Goal: Task Accomplishment & Management: Complete application form

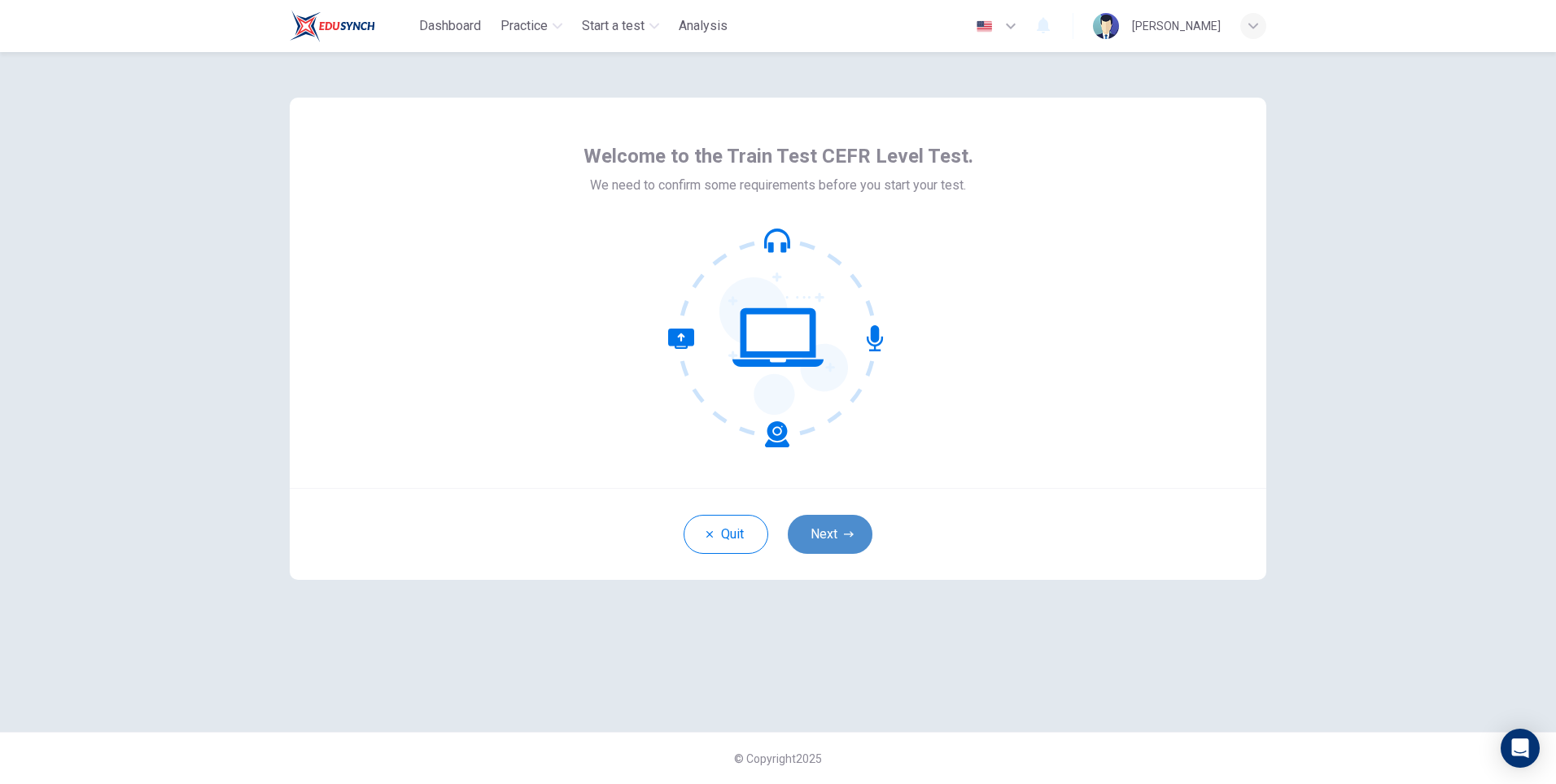
click at [832, 533] on button "Next" at bounding box center [830, 534] width 85 height 39
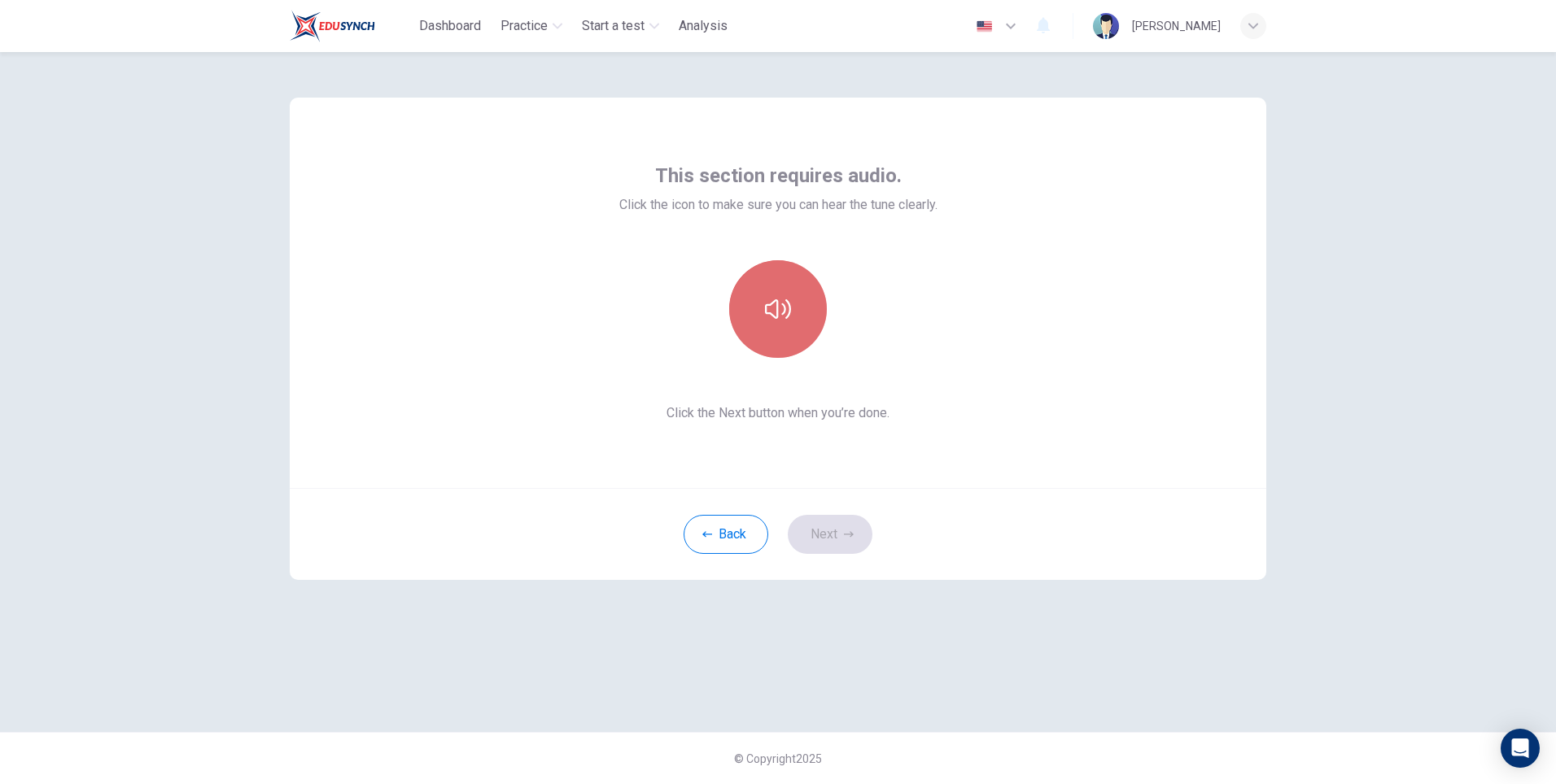
click at [790, 299] on icon "button" at bounding box center [778, 308] width 26 height 26
click at [839, 534] on button "Next" at bounding box center [830, 534] width 85 height 39
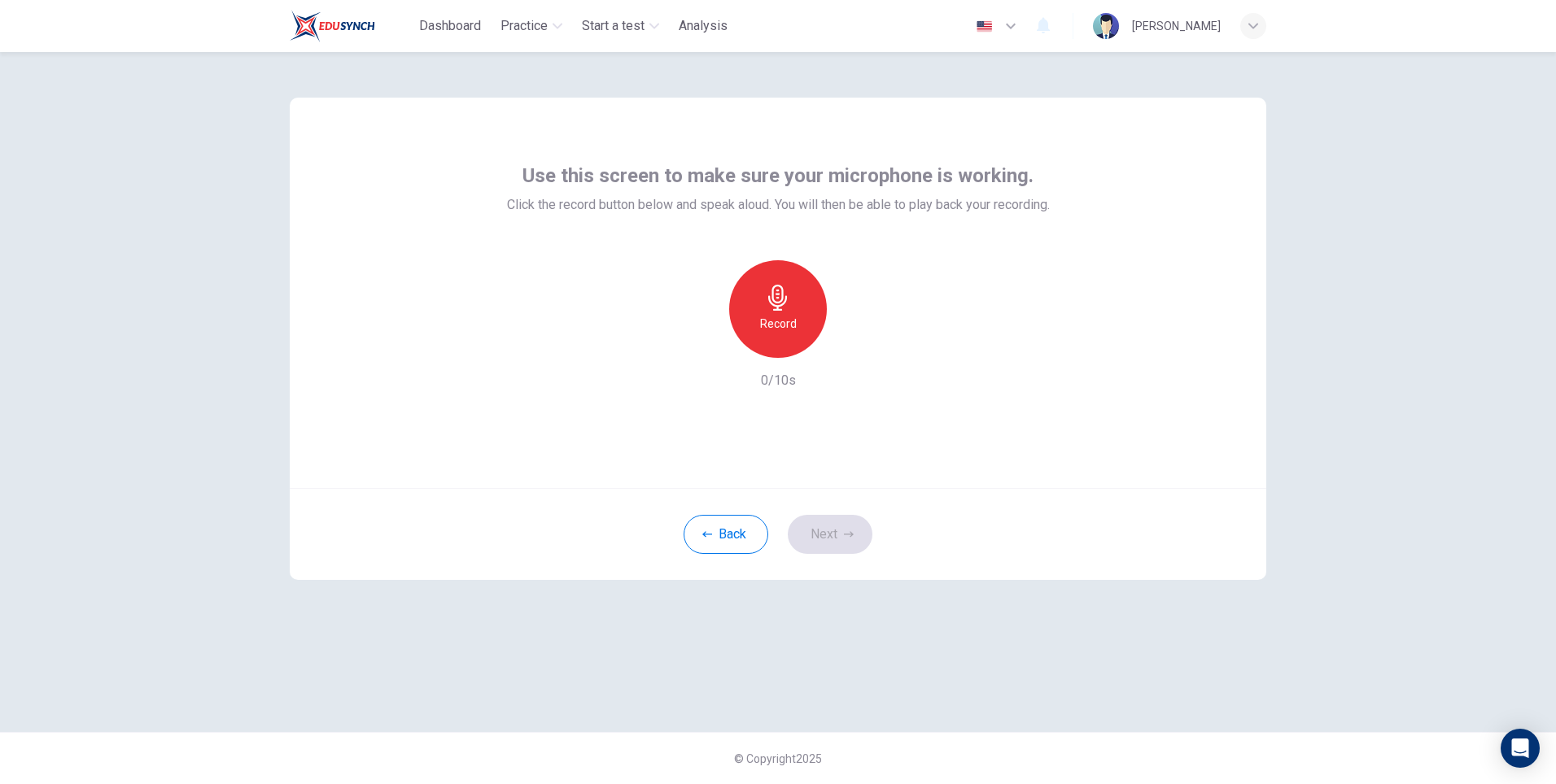
click at [768, 314] on h6 "Record" at bounding box center [778, 323] width 37 height 20
click at [765, 311] on div "Stop" at bounding box center [778, 308] width 98 height 98
click at [850, 345] on icon "button" at bounding box center [853, 345] width 16 height 16
click at [701, 347] on icon "button" at bounding box center [703, 345] width 10 height 10
click at [791, 304] on div "Record" at bounding box center [778, 308] width 98 height 98
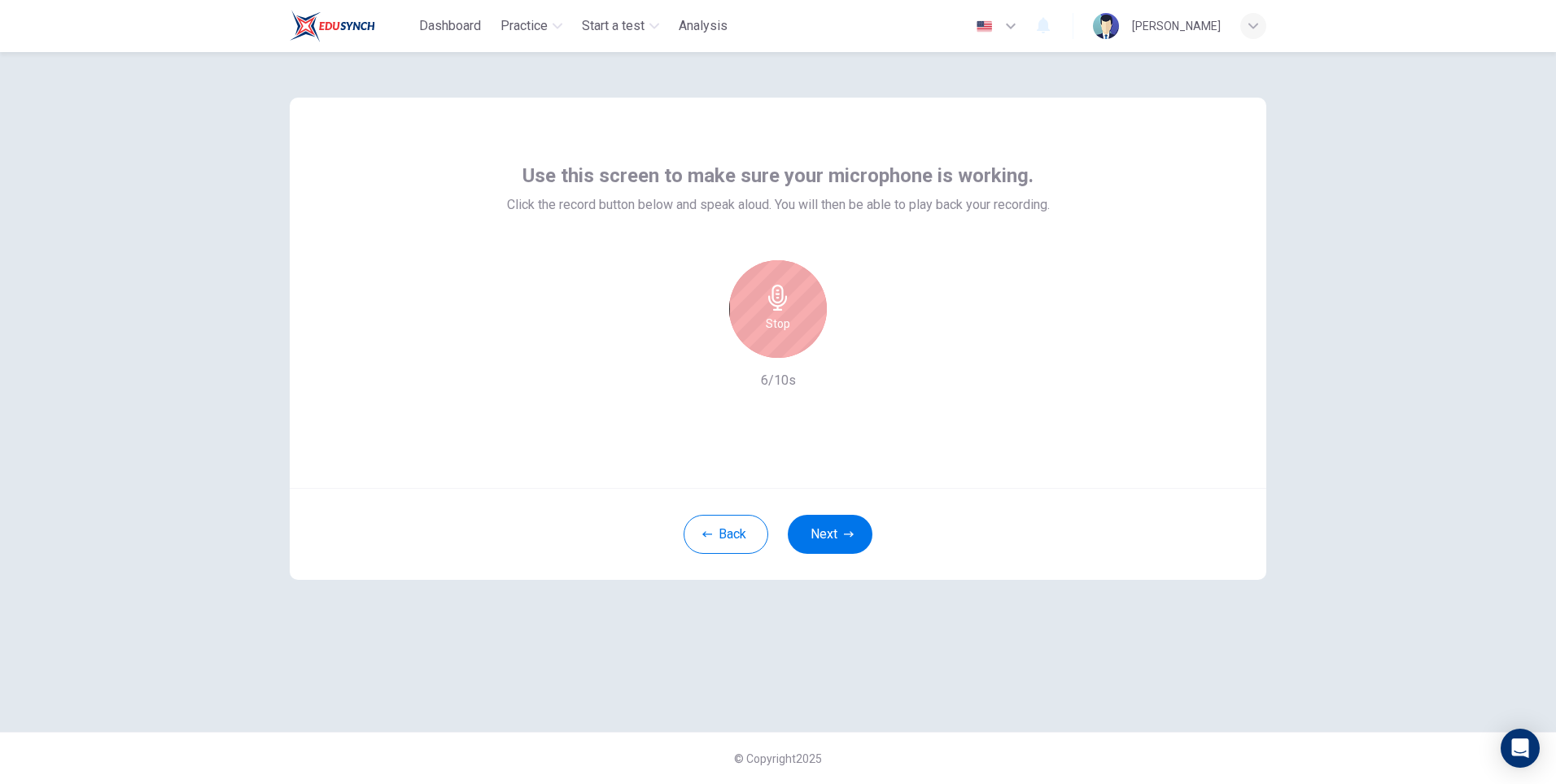
click at [791, 304] on div "Stop" at bounding box center [778, 308] width 98 height 98
click at [851, 347] on icon "button" at bounding box center [854, 345] width 7 height 10
click at [705, 344] on icon "button" at bounding box center [702, 344] width 15 height 15
click at [854, 538] on button "Next" at bounding box center [830, 534] width 85 height 39
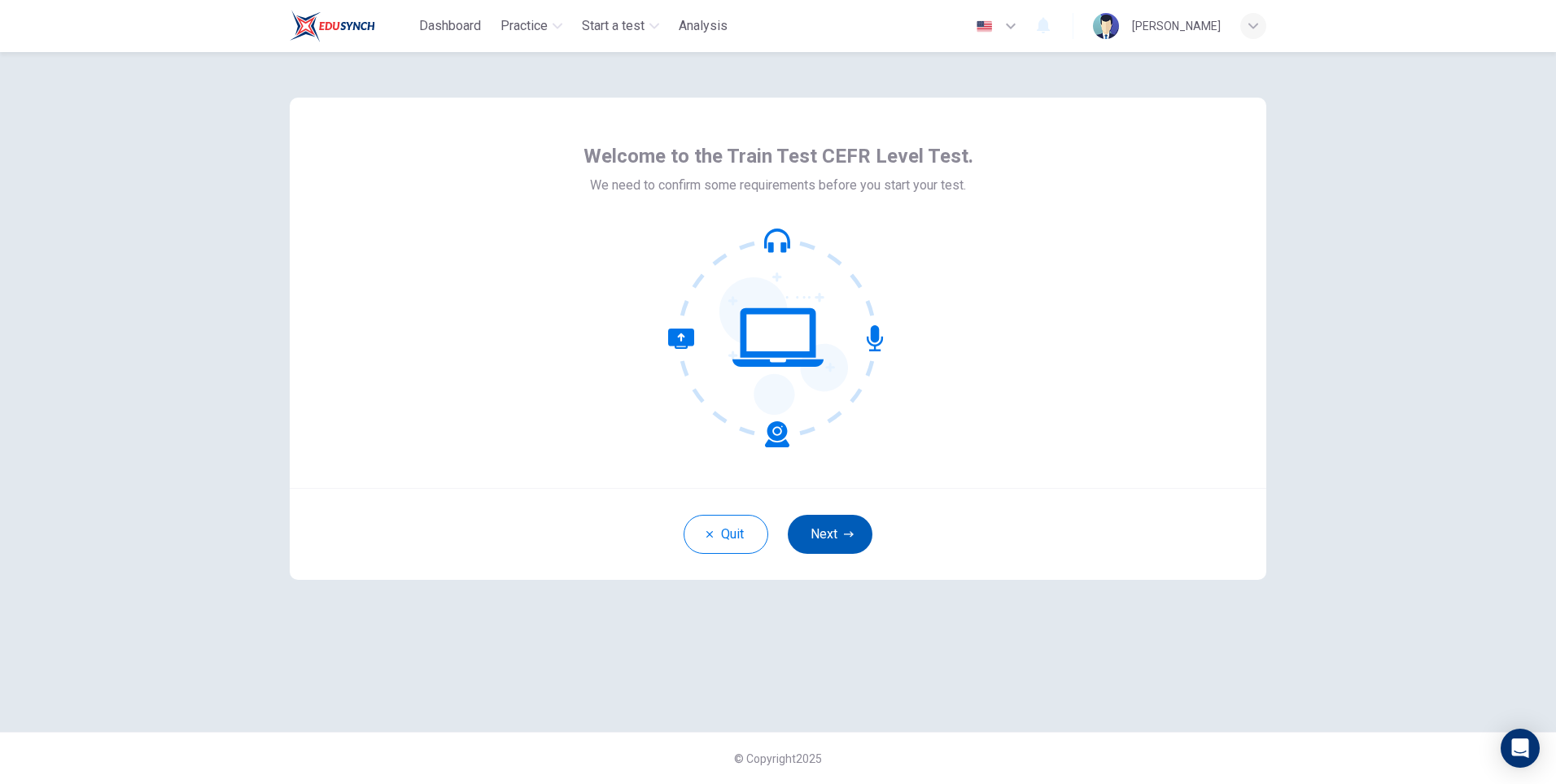
click at [816, 525] on button "Next" at bounding box center [830, 534] width 85 height 39
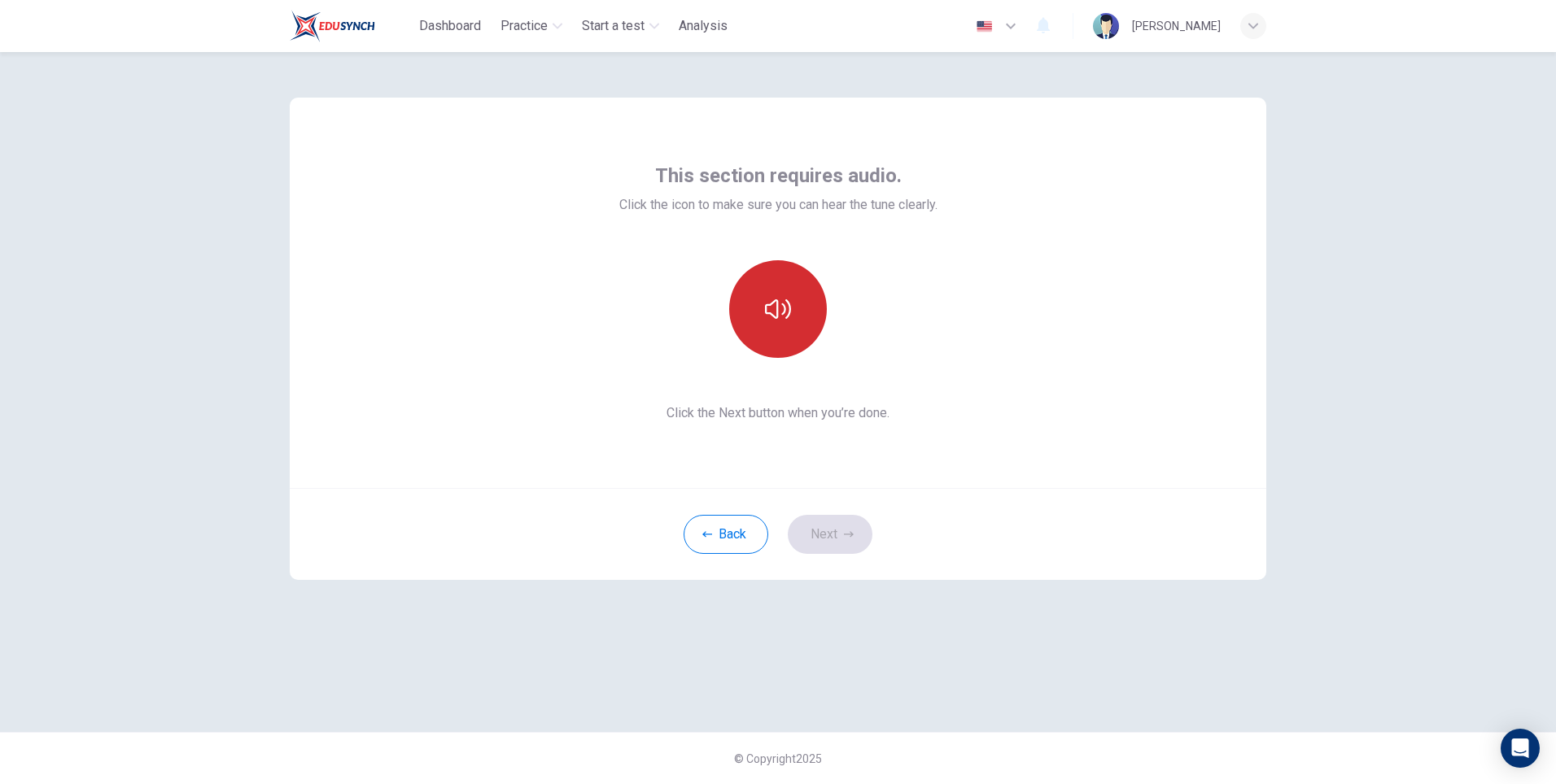
click at [769, 313] on icon "button" at bounding box center [778, 309] width 26 height 20
click at [825, 540] on button "Next" at bounding box center [830, 534] width 85 height 39
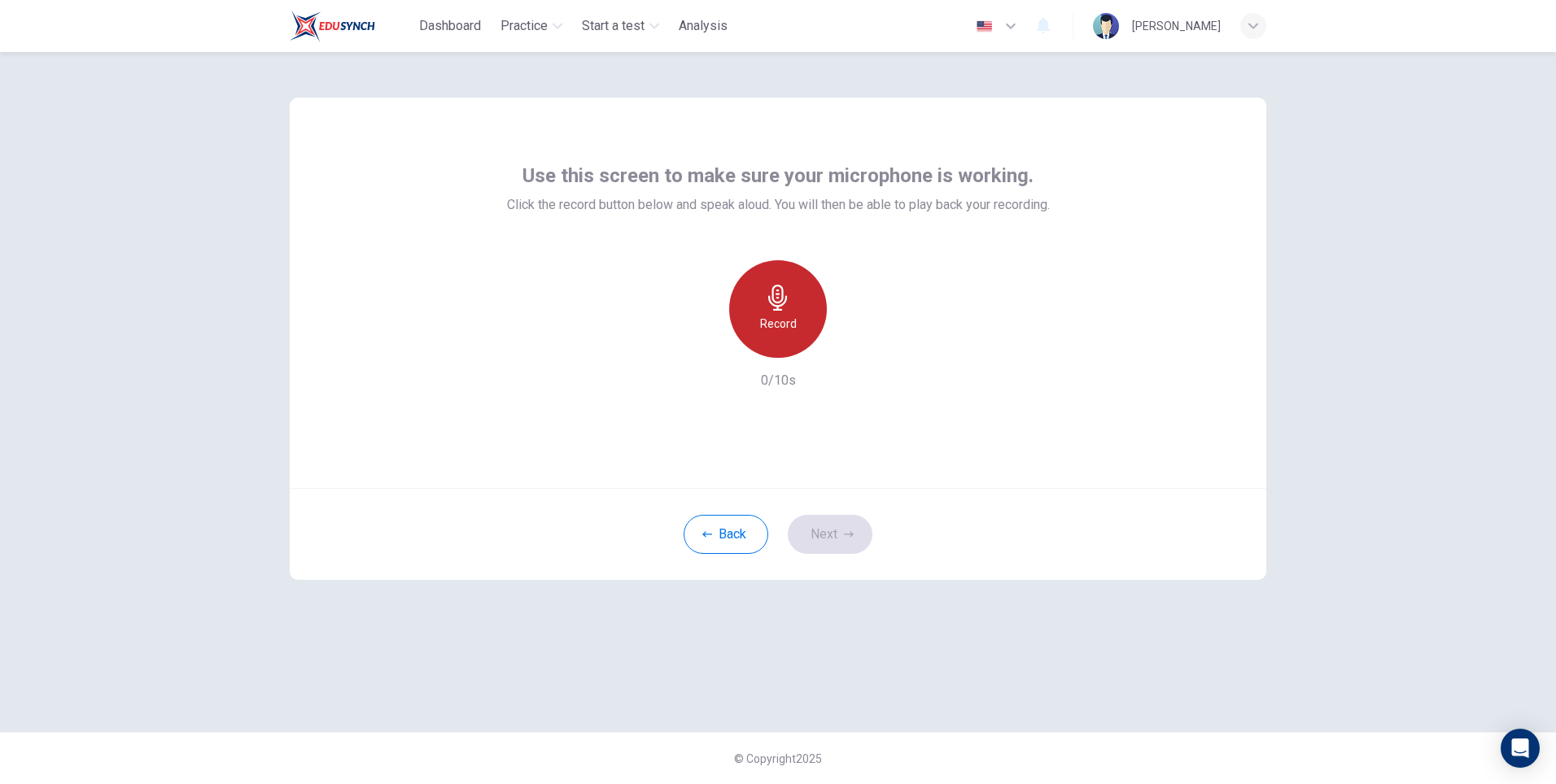
click at [777, 318] on h6 "Record" at bounding box center [778, 323] width 37 height 20
click at [778, 287] on icon "button" at bounding box center [778, 298] width 26 height 26
click at [859, 341] on icon "button" at bounding box center [853, 345] width 16 height 16
click at [704, 350] on icon "button" at bounding box center [702, 344] width 15 height 15
click at [843, 524] on button "Next" at bounding box center [830, 534] width 85 height 39
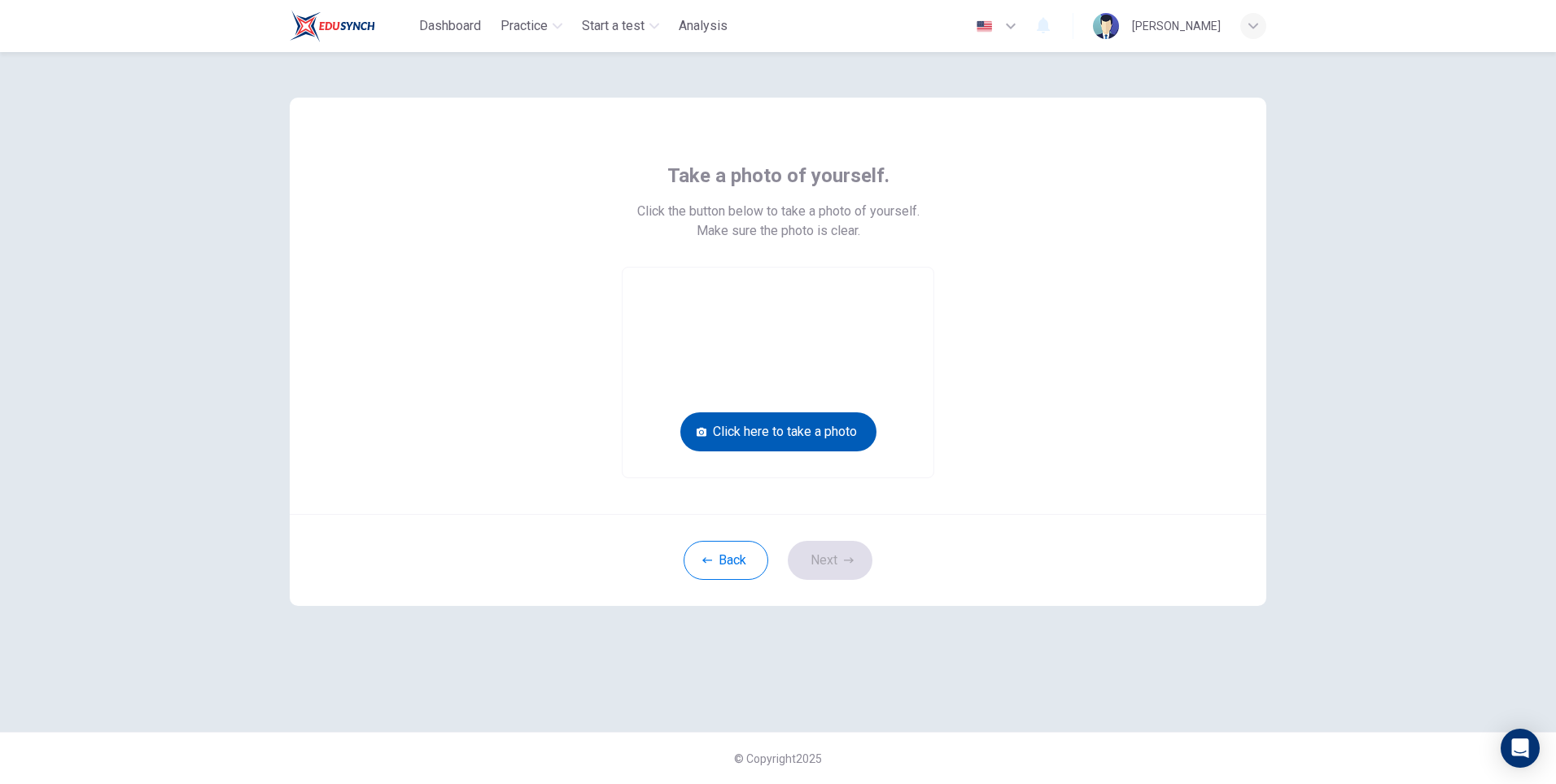
click at [754, 435] on button "Click here to take a photo" at bounding box center [778, 431] width 196 height 39
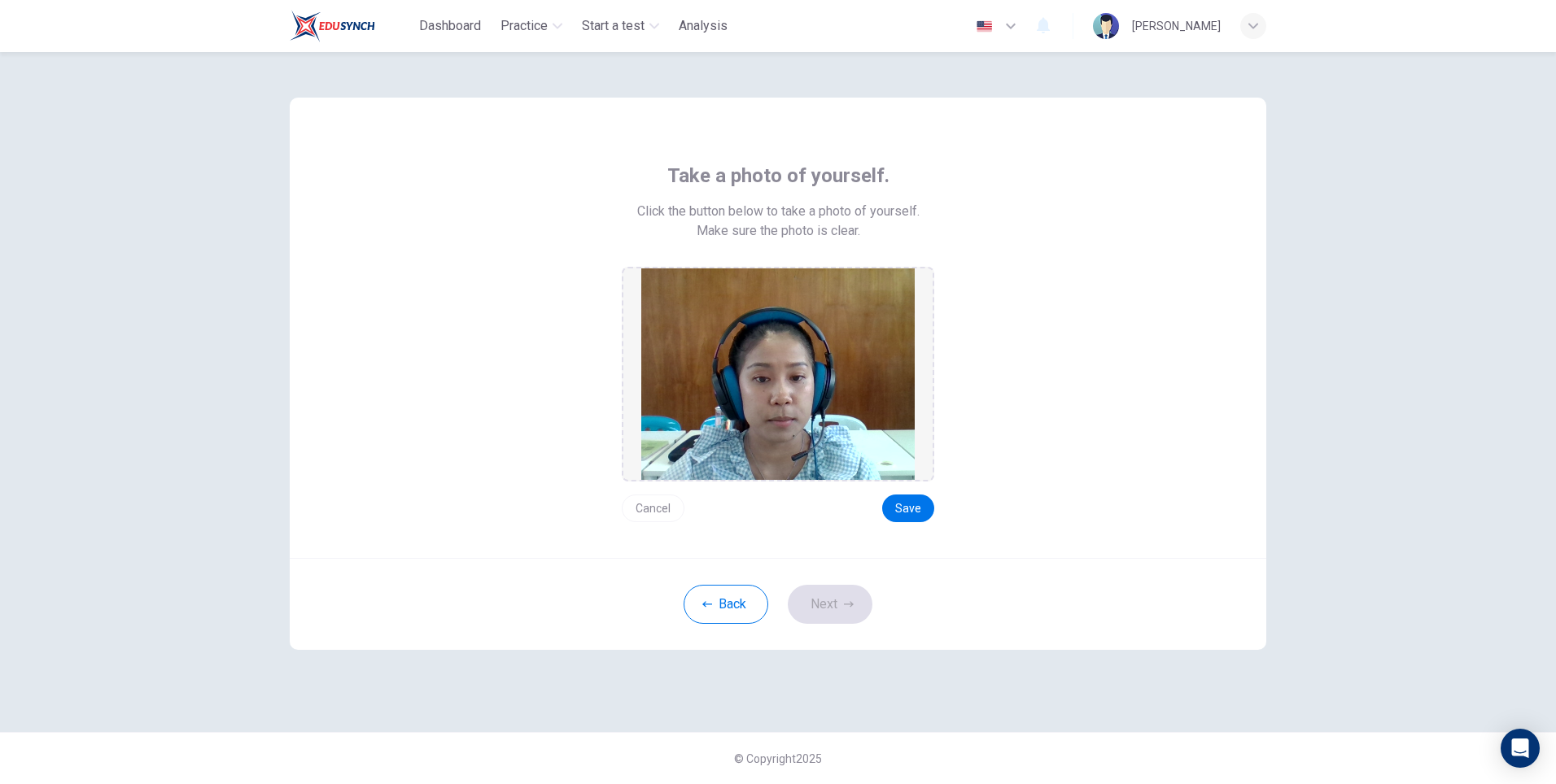
click at [662, 502] on button "Cancel" at bounding box center [652, 508] width 62 height 28
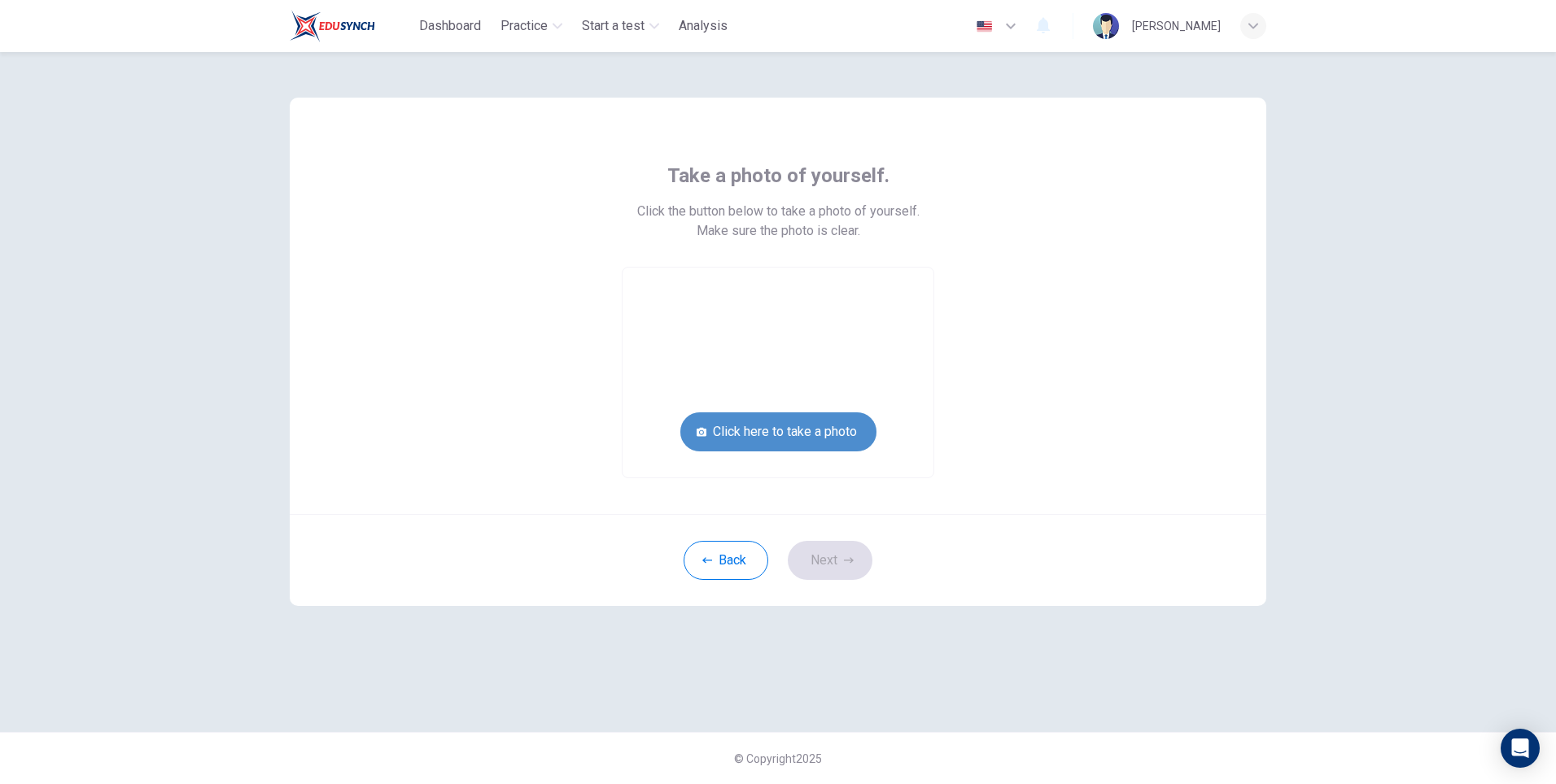
click at [755, 430] on button "Click here to take a photo" at bounding box center [778, 431] width 196 height 39
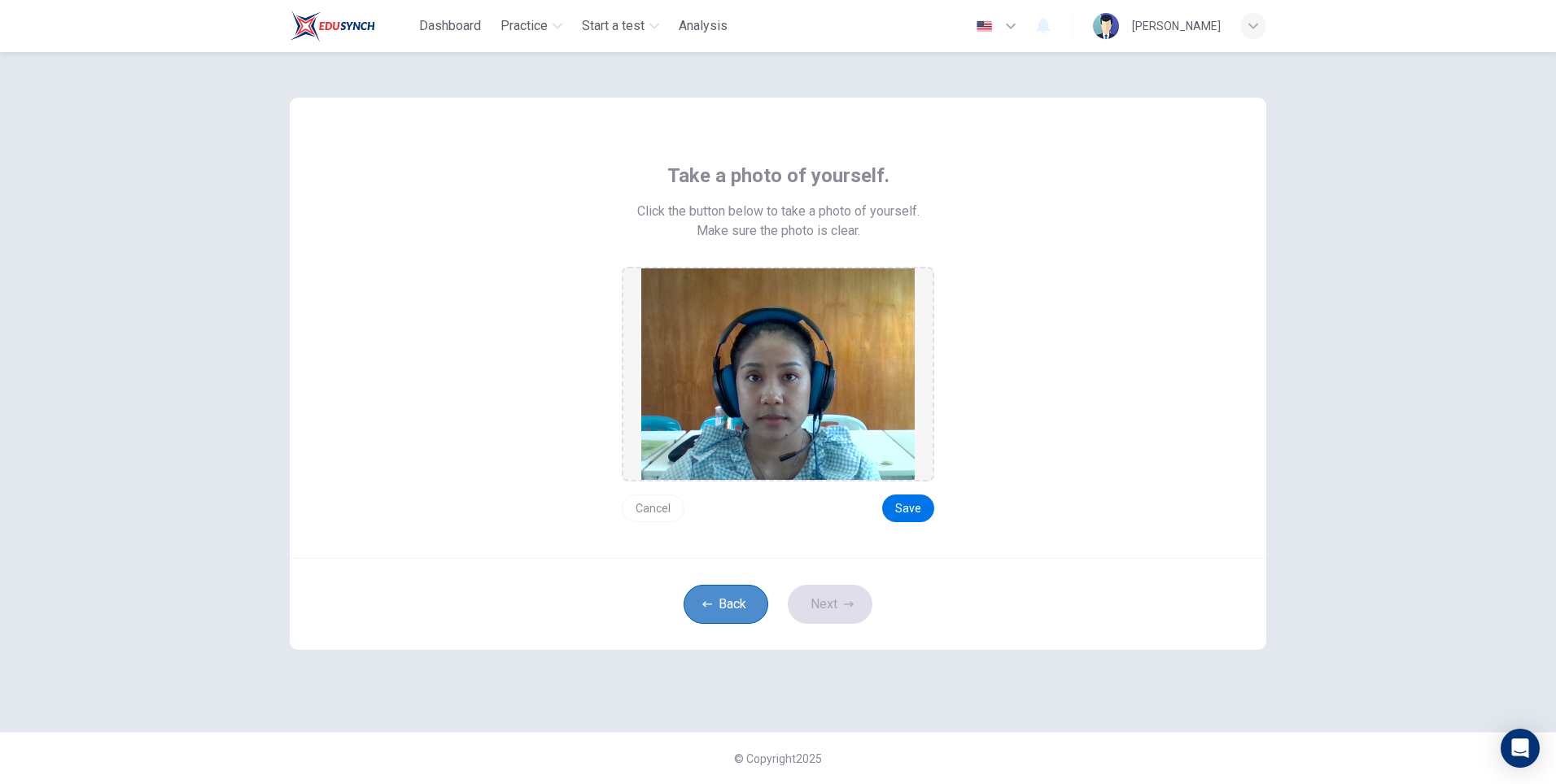
click at [746, 600] on button "Back" at bounding box center [726, 603] width 85 height 39
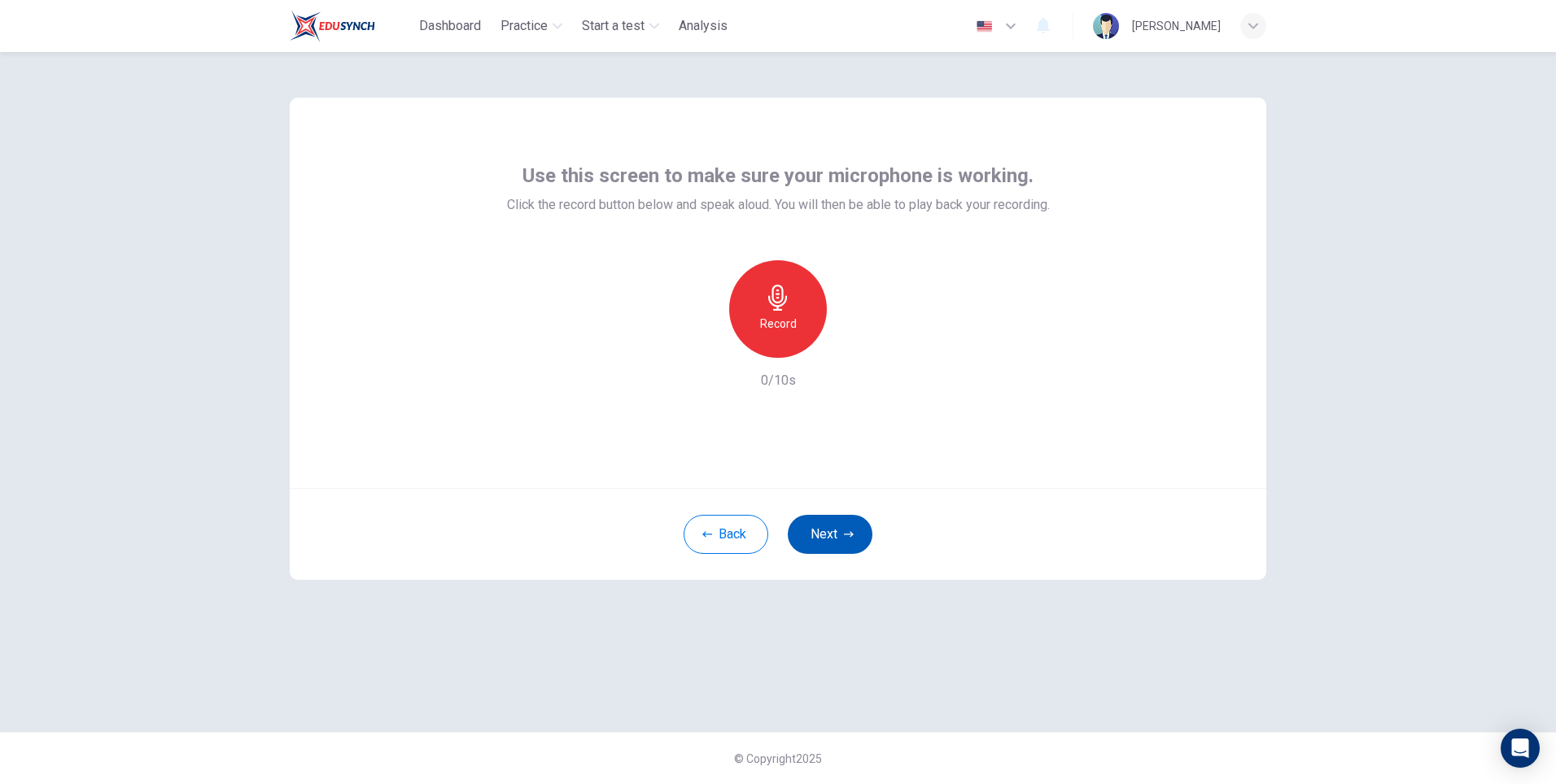
click at [829, 532] on button "Next" at bounding box center [830, 534] width 85 height 39
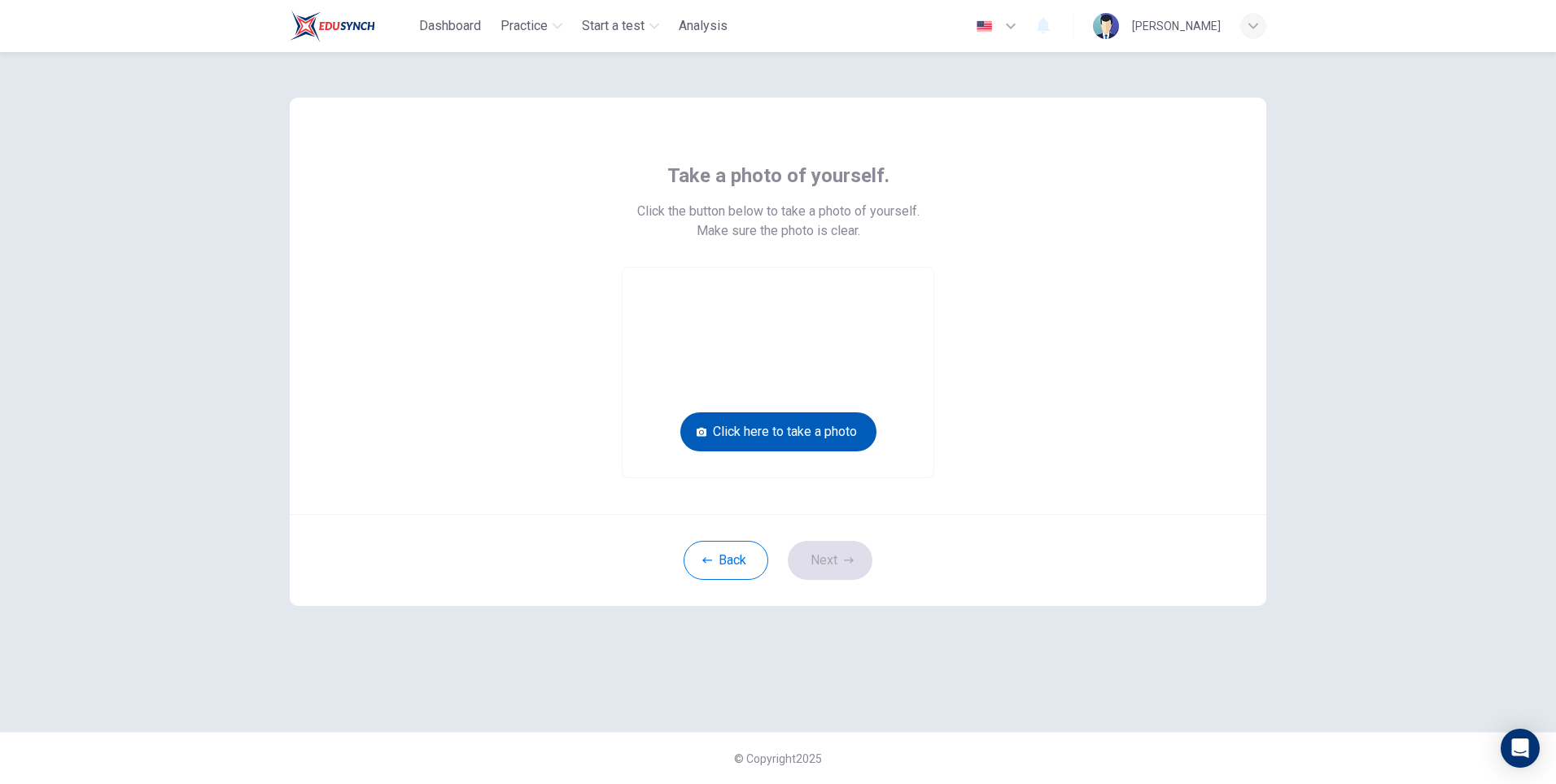
click at [833, 432] on button "Click here to take a photo" at bounding box center [778, 431] width 196 height 39
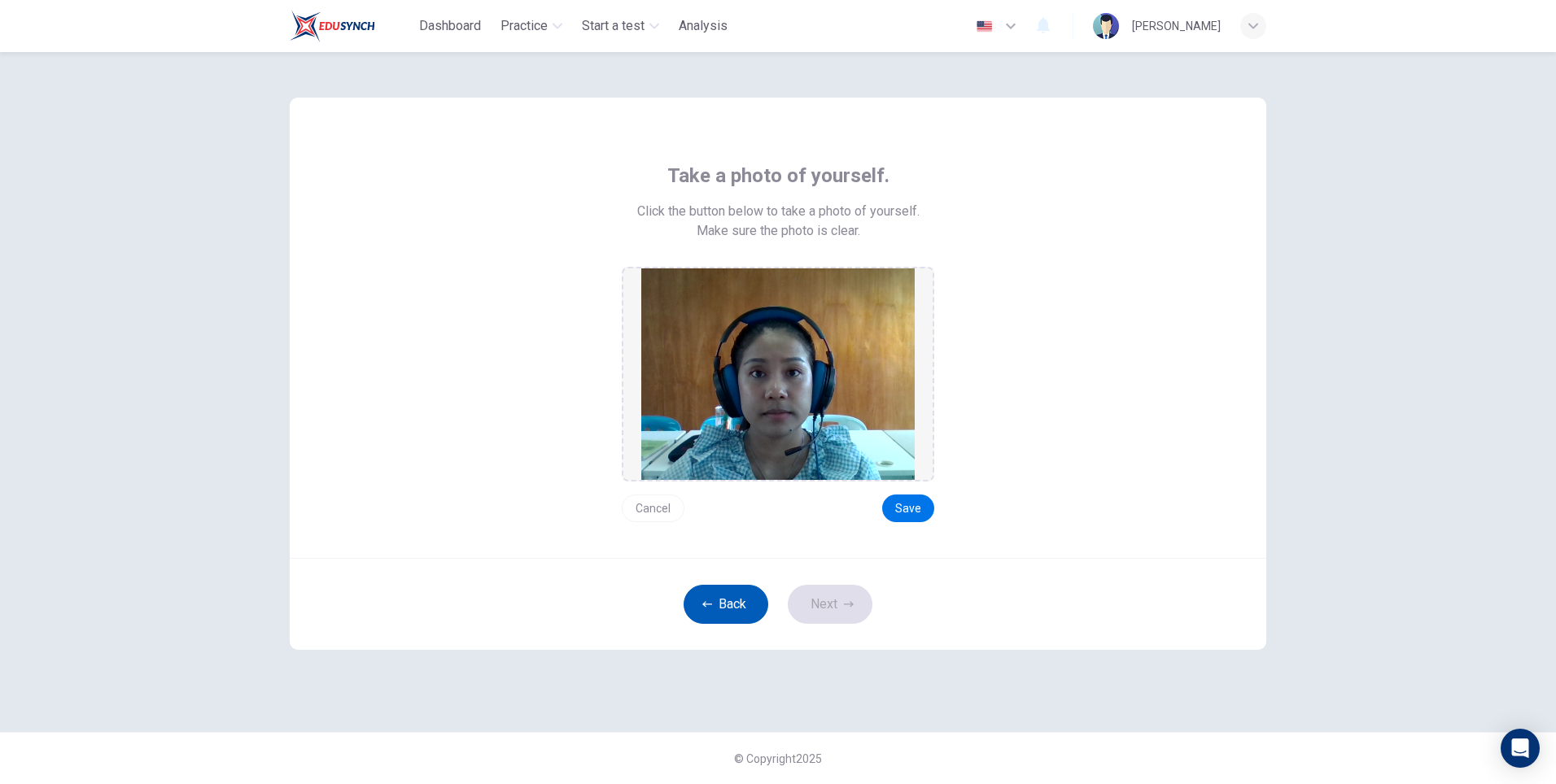
click at [744, 593] on button "Back" at bounding box center [726, 603] width 85 height 39
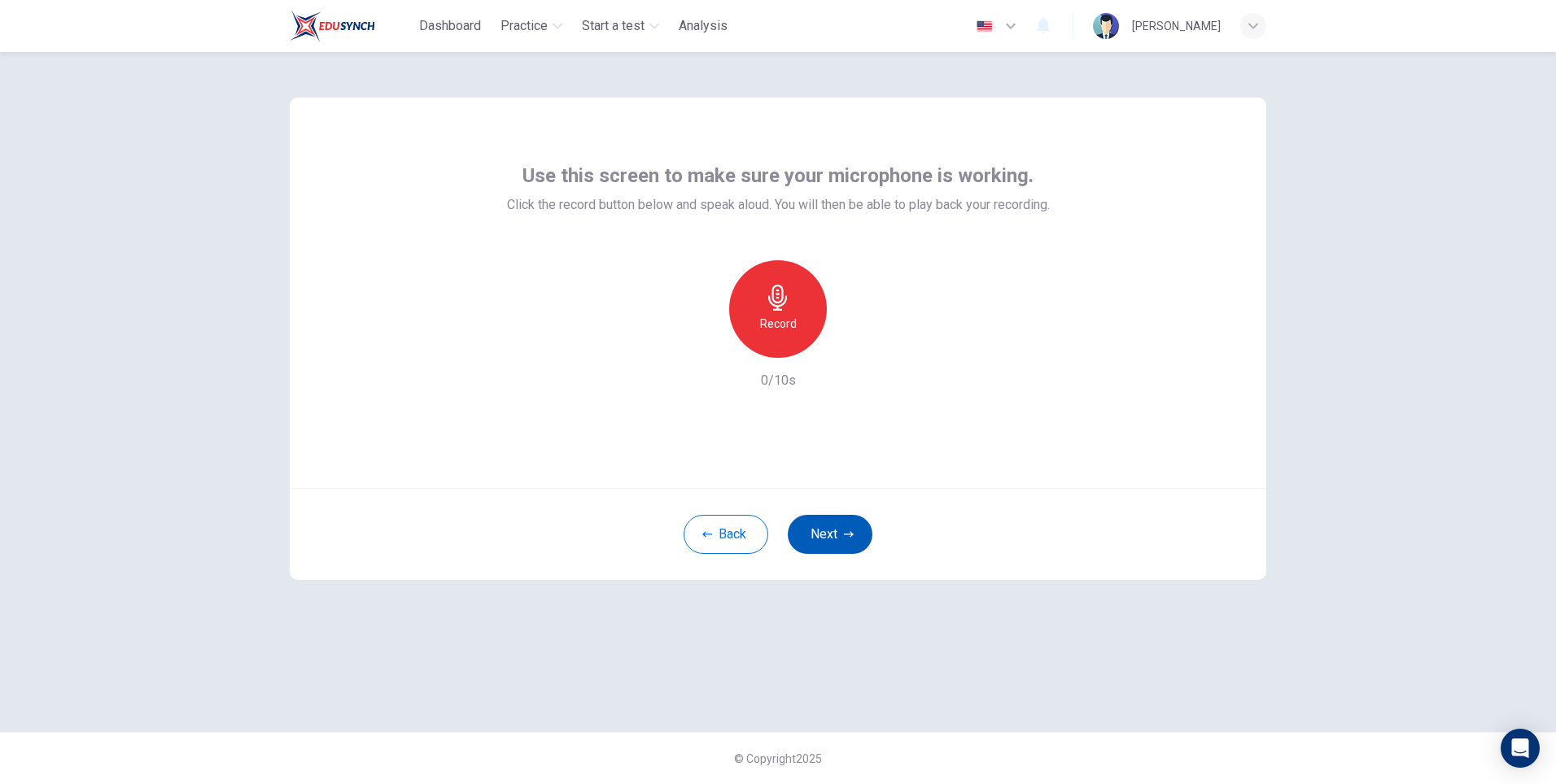
click at [823, 530] on button "Next" at bounding box center [830, 534] width 85 height 39
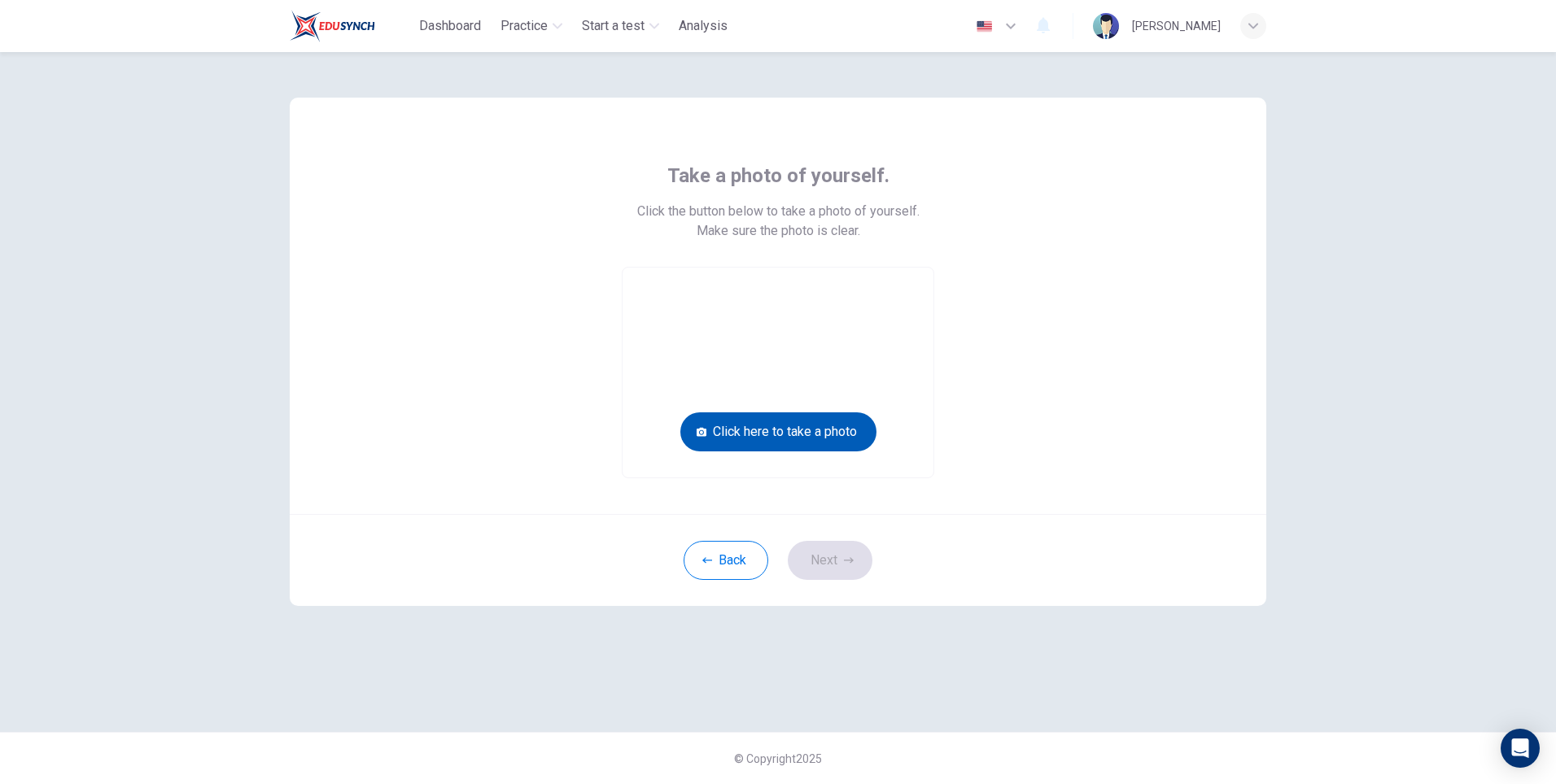
click at [799, 431] on button "Click here to take a photo" at bounding box center [778, 431] width 196 height 39
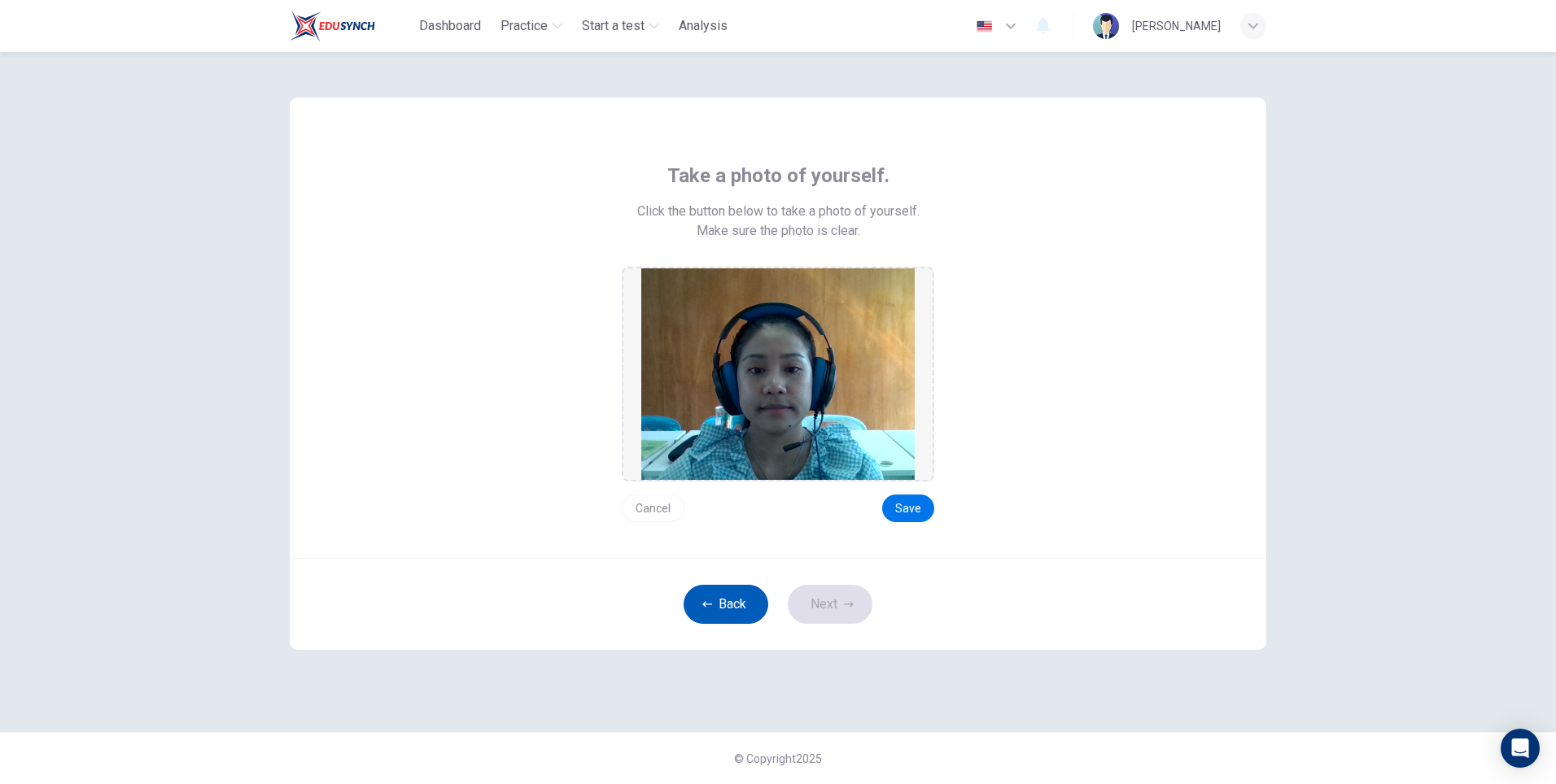
click at [739, 599] on button "Back" at bounding box center [726, 603] width 85 height 39
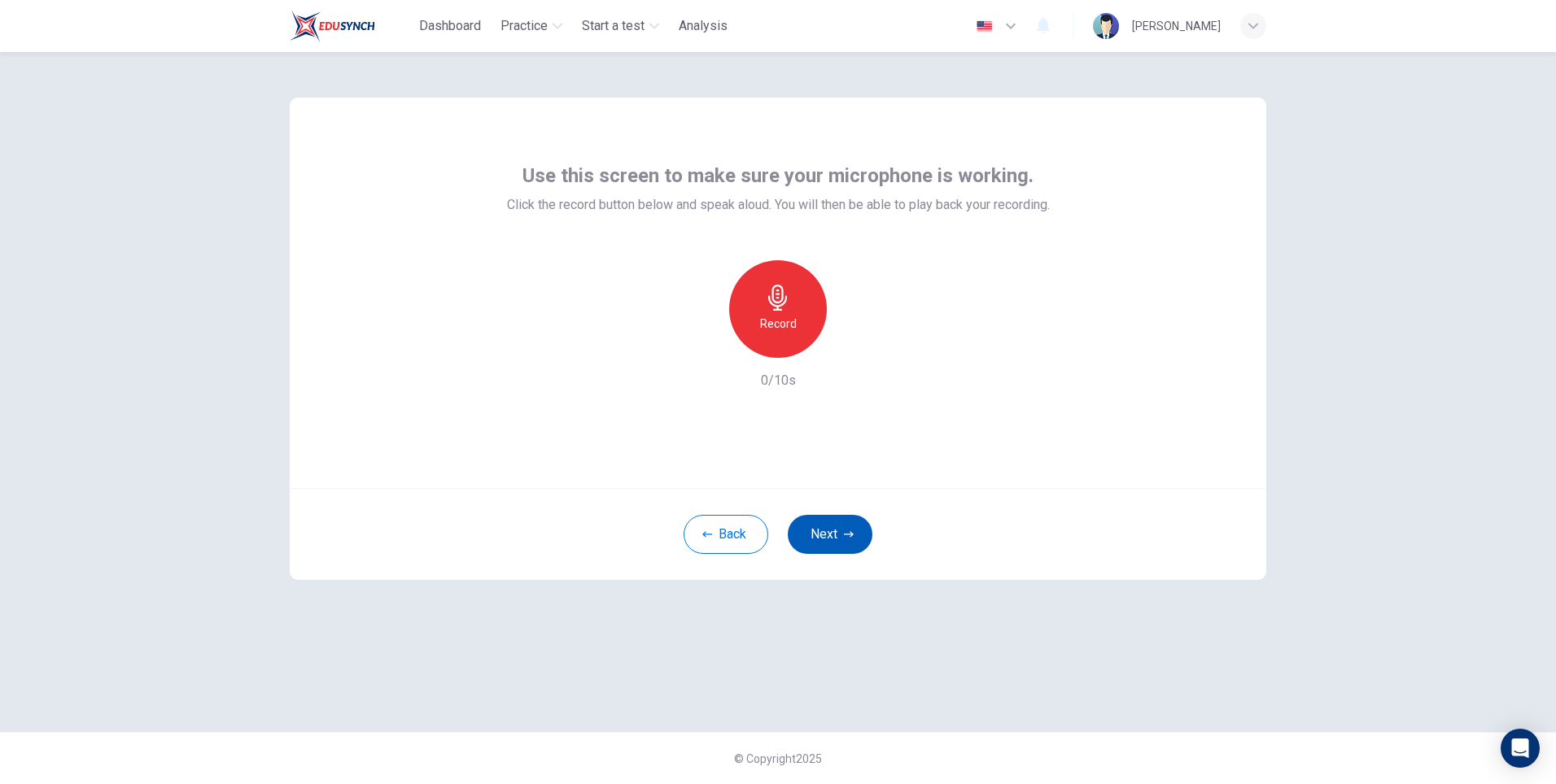
click at [838, 548] on button "Next" at bounding box center [830, 534] width 85 height 39
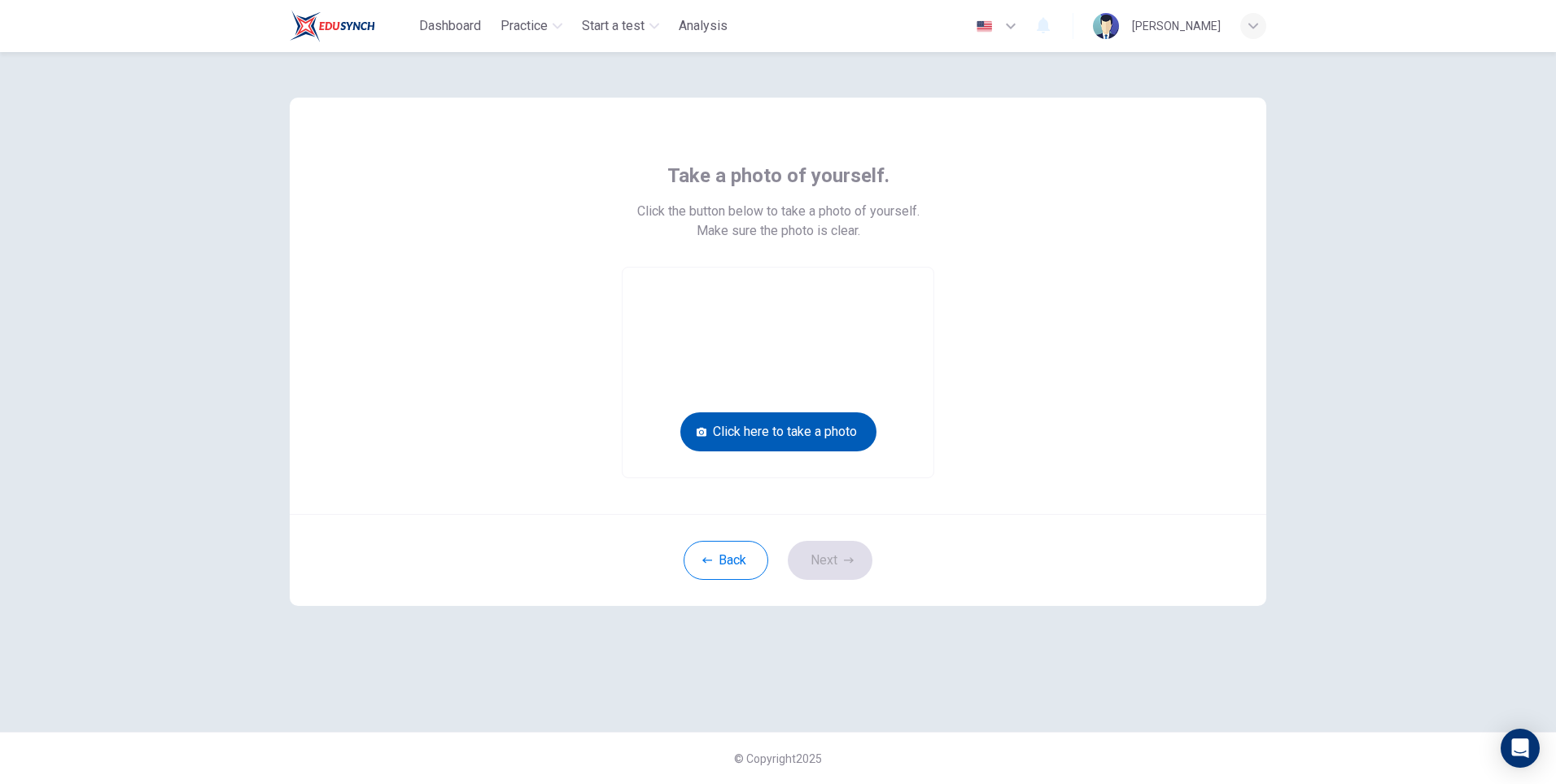
click at [800, 417] on button "Click here to take a photo" at bounding box center [778, 431] width 196 height 39
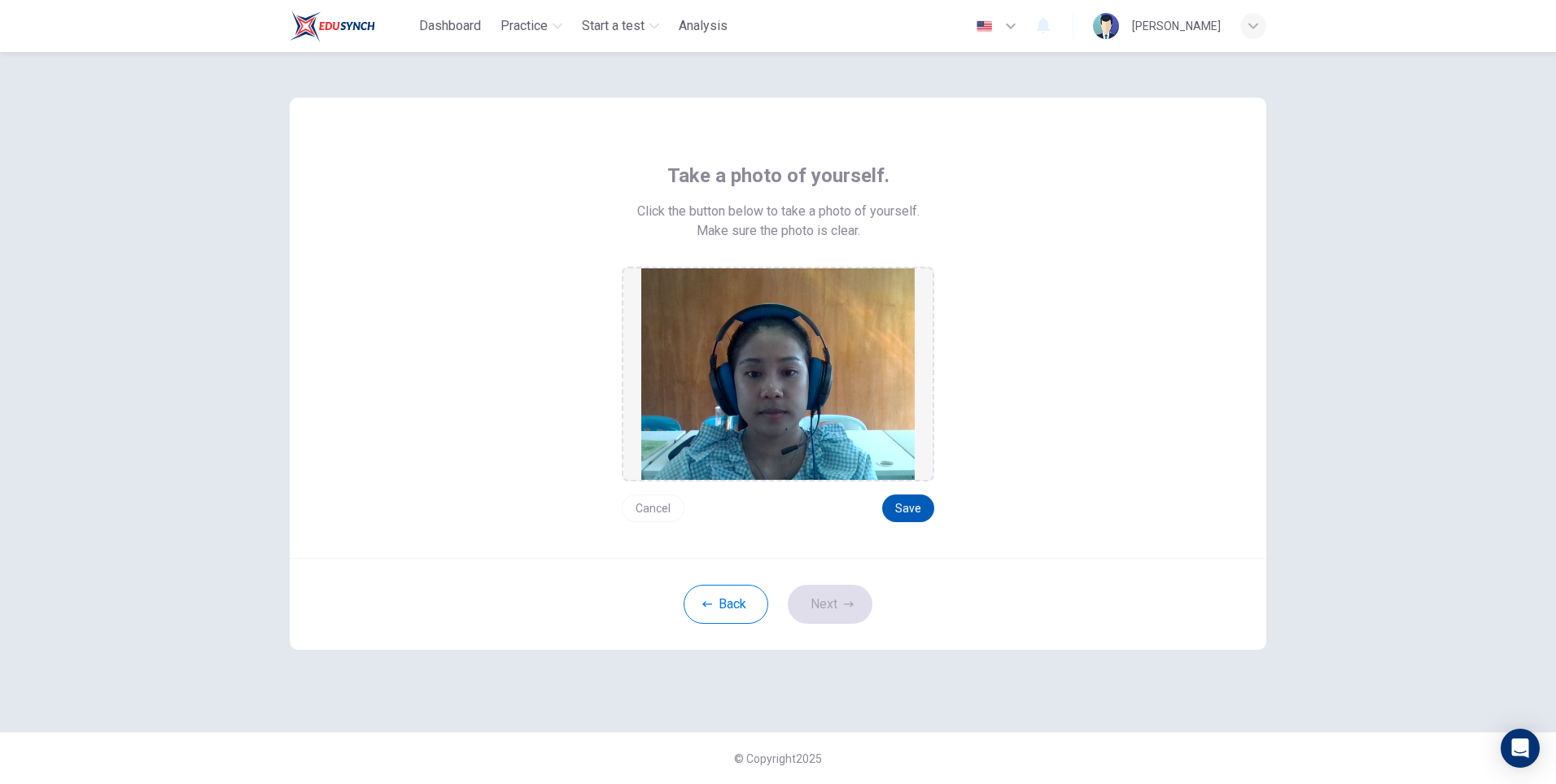
click at [905, 509] on button "Save" at bounding box center [908, 508] width 52 height 28
click at [830, 607] on button "Next" at bounding box center [830, 603] width 85 height 39
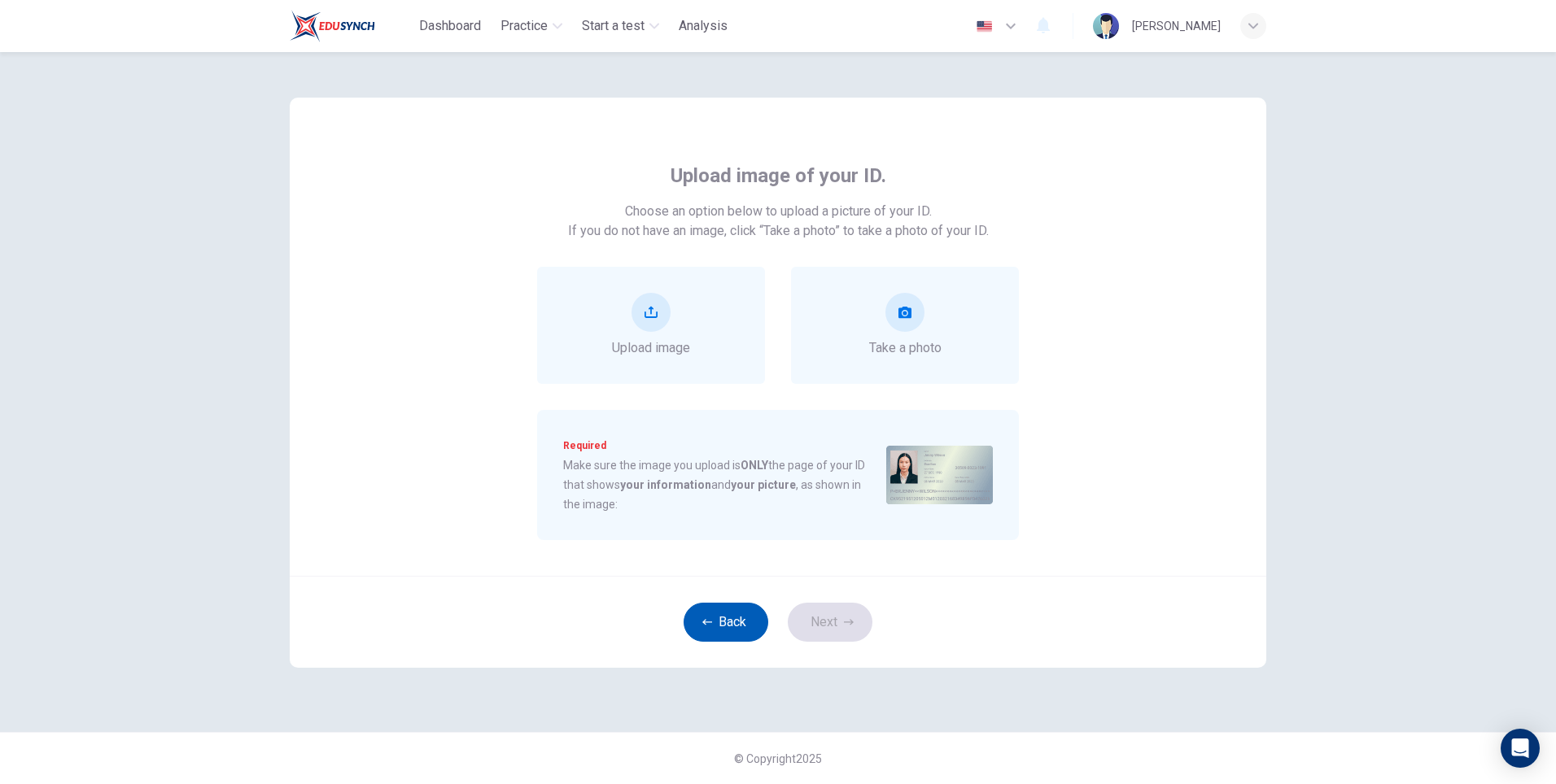
click at [722, 624] on button "Back" at bounding box center [726, 621] width 85 height 39
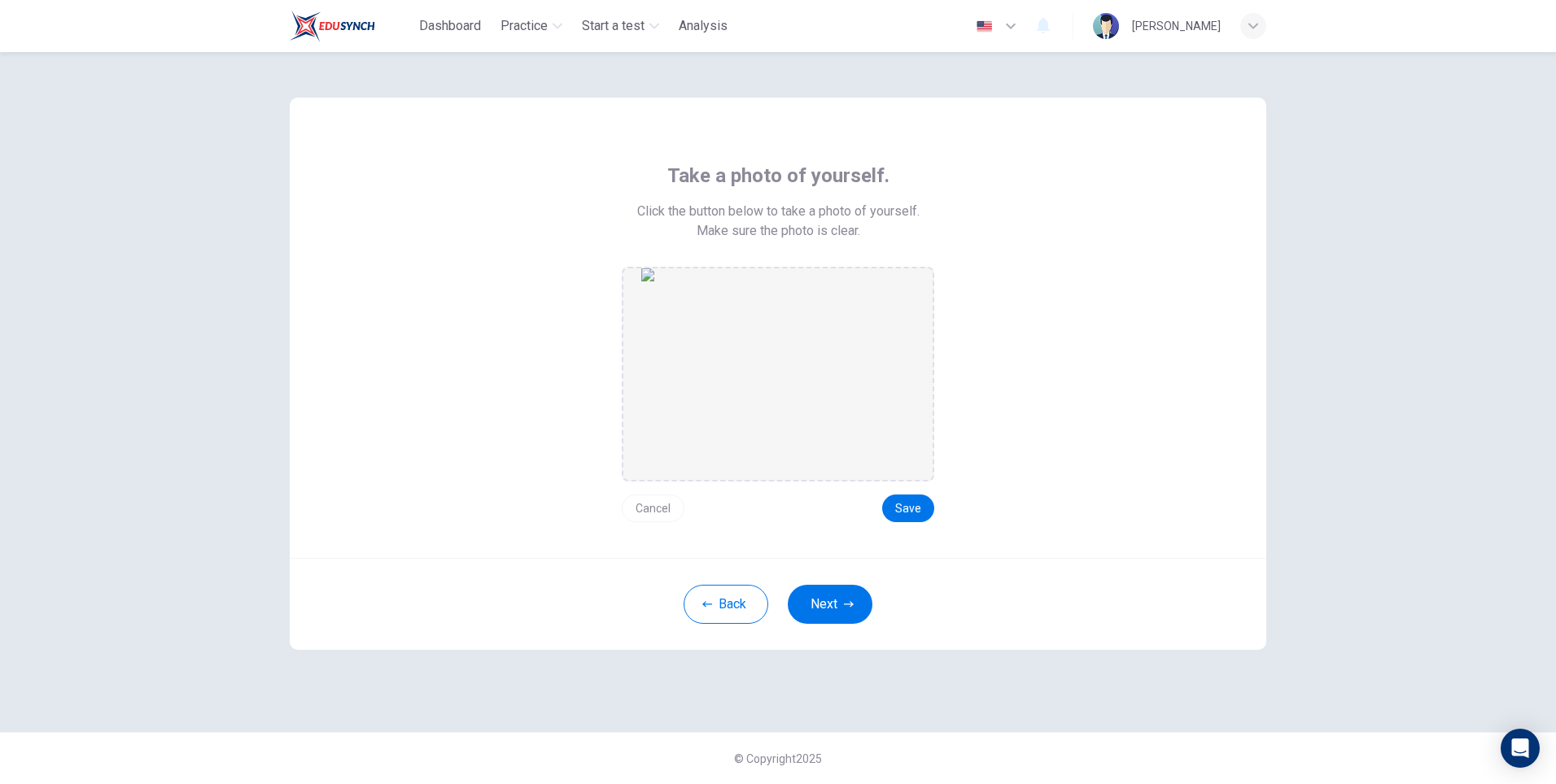
click at [651, 510] on button "Cancel" at bounding box center [652, 508] width 62 height 28
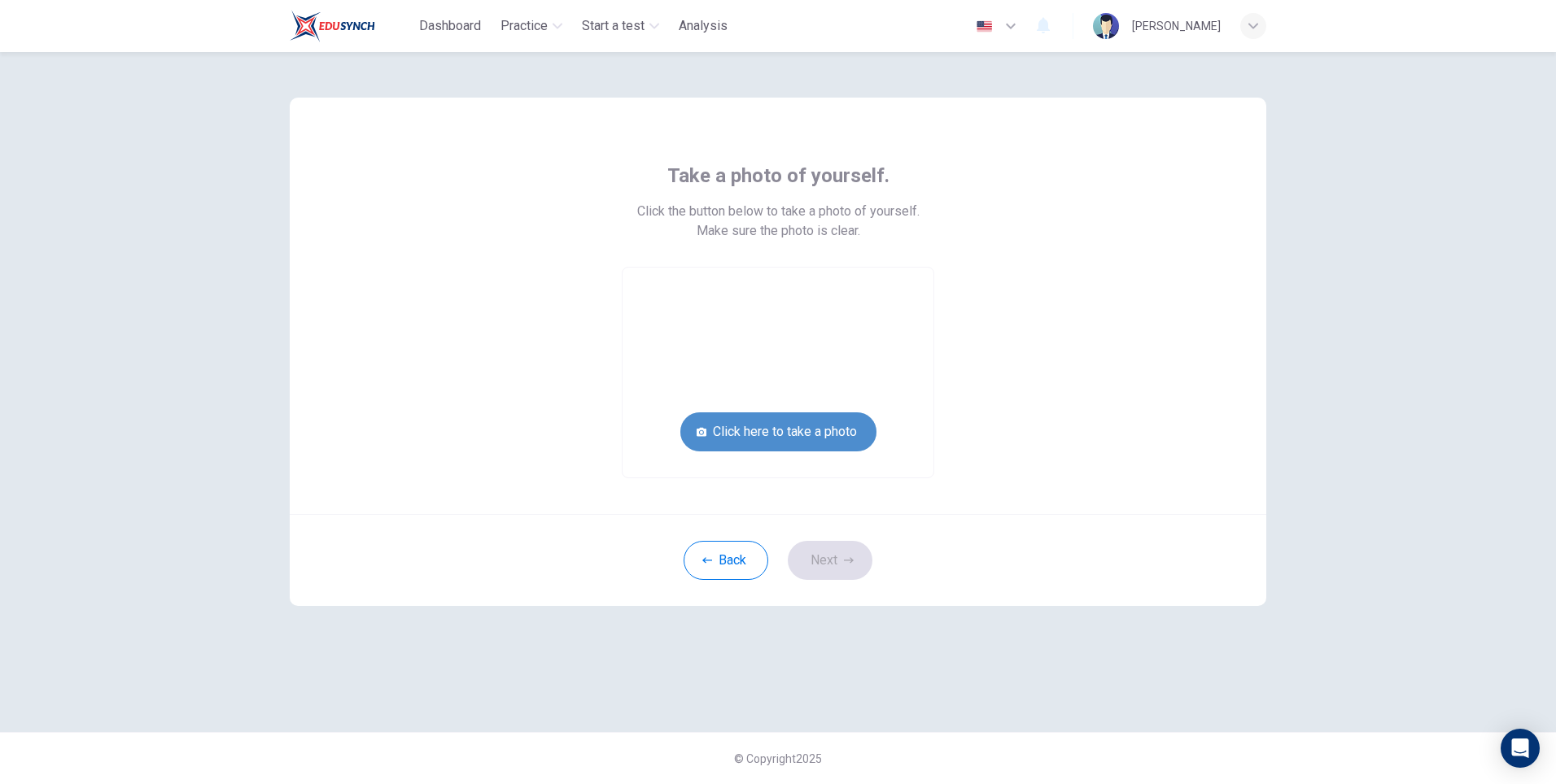
click at [806, 428] on button "Click here to take a photo" at bounding box center [778, 431] width 196 height 39
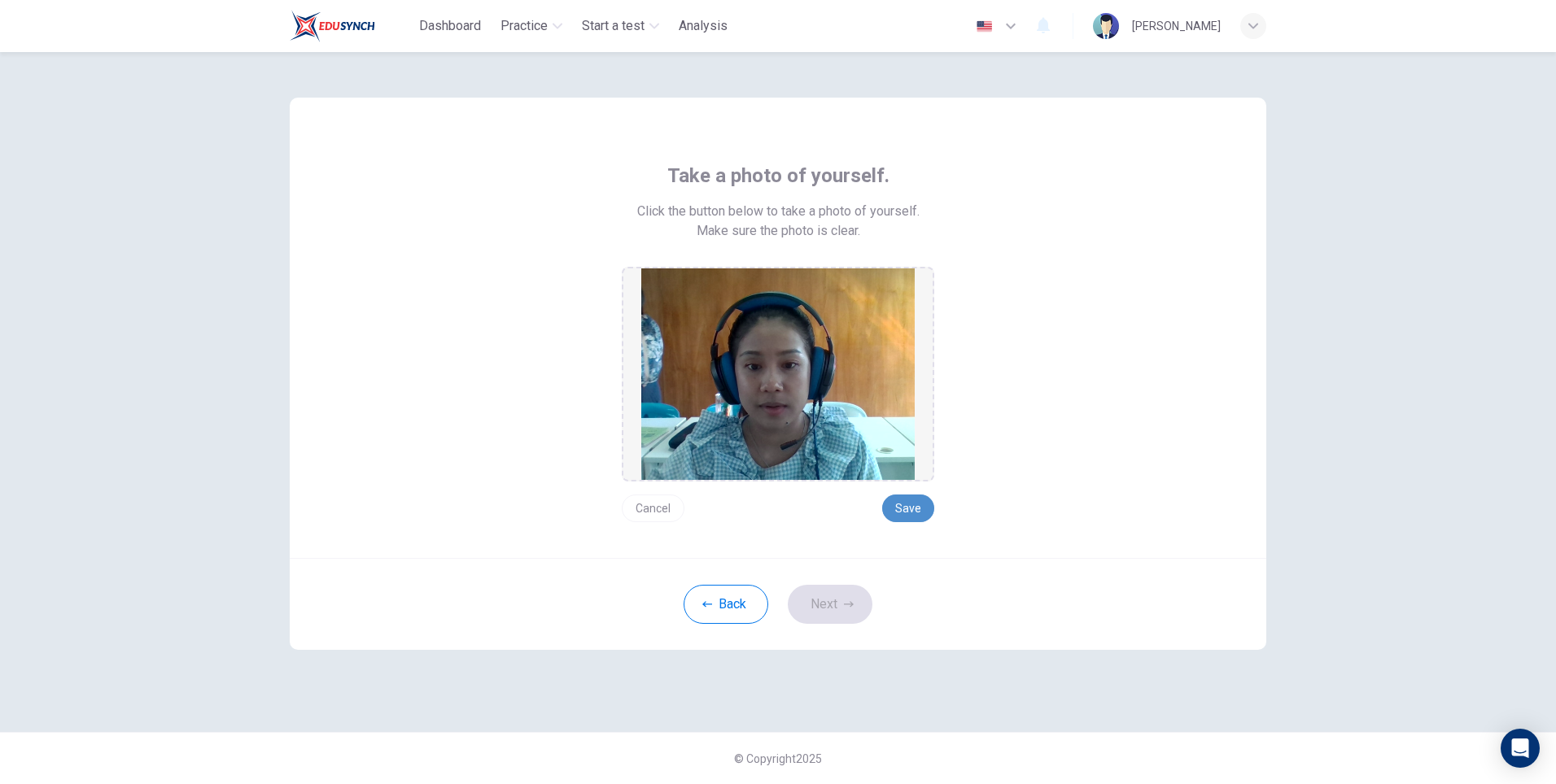
click at [914, 506] on button "Save" at bounding box center [908, 508] width 52 height 28
click at [837, 600] on button "Next" at bounding box center [830, 603] width 85 height 39
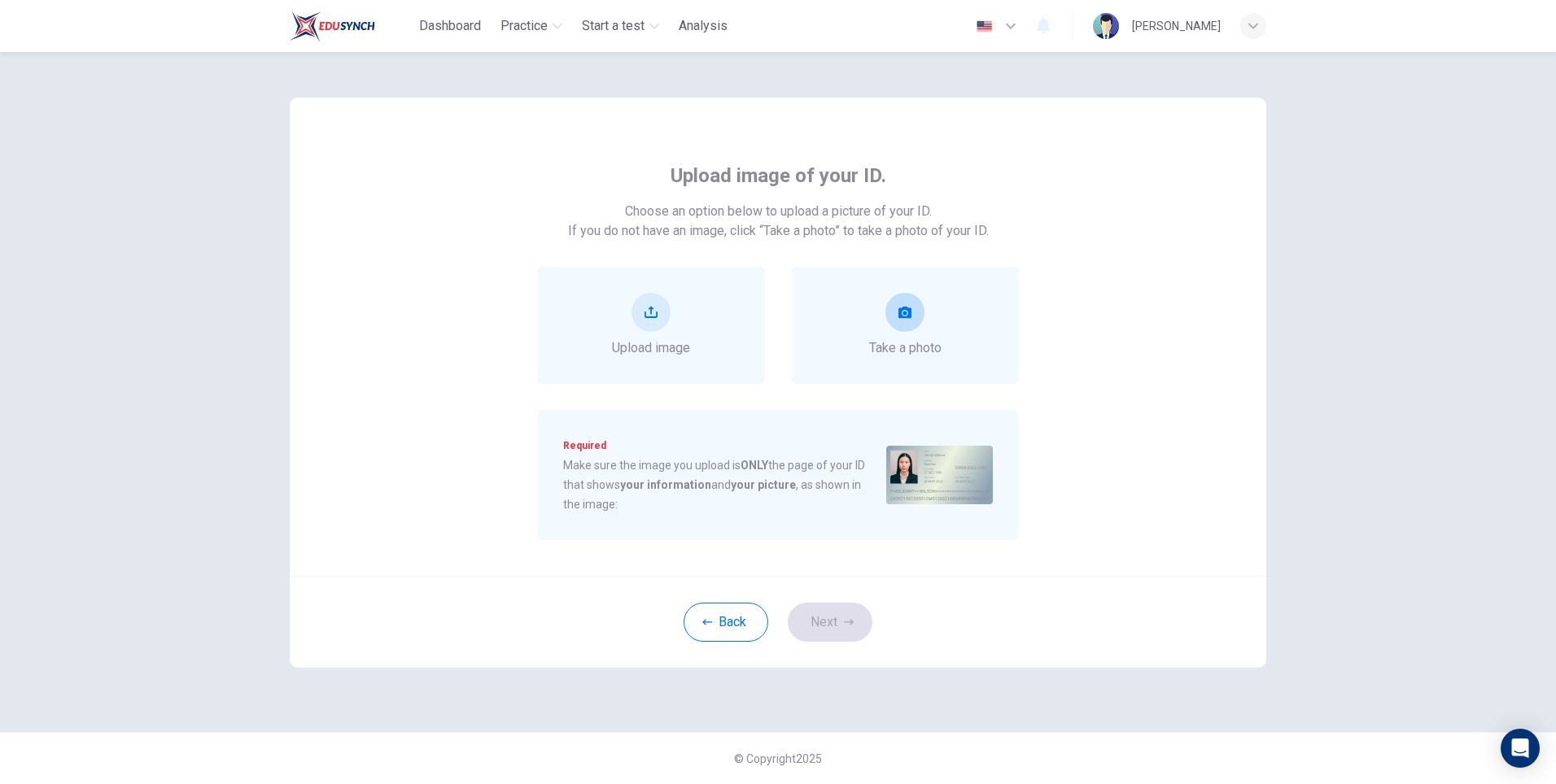
click at [900, 316] on icon "take photo" at bounding box center [904, 312] width 13 height 12
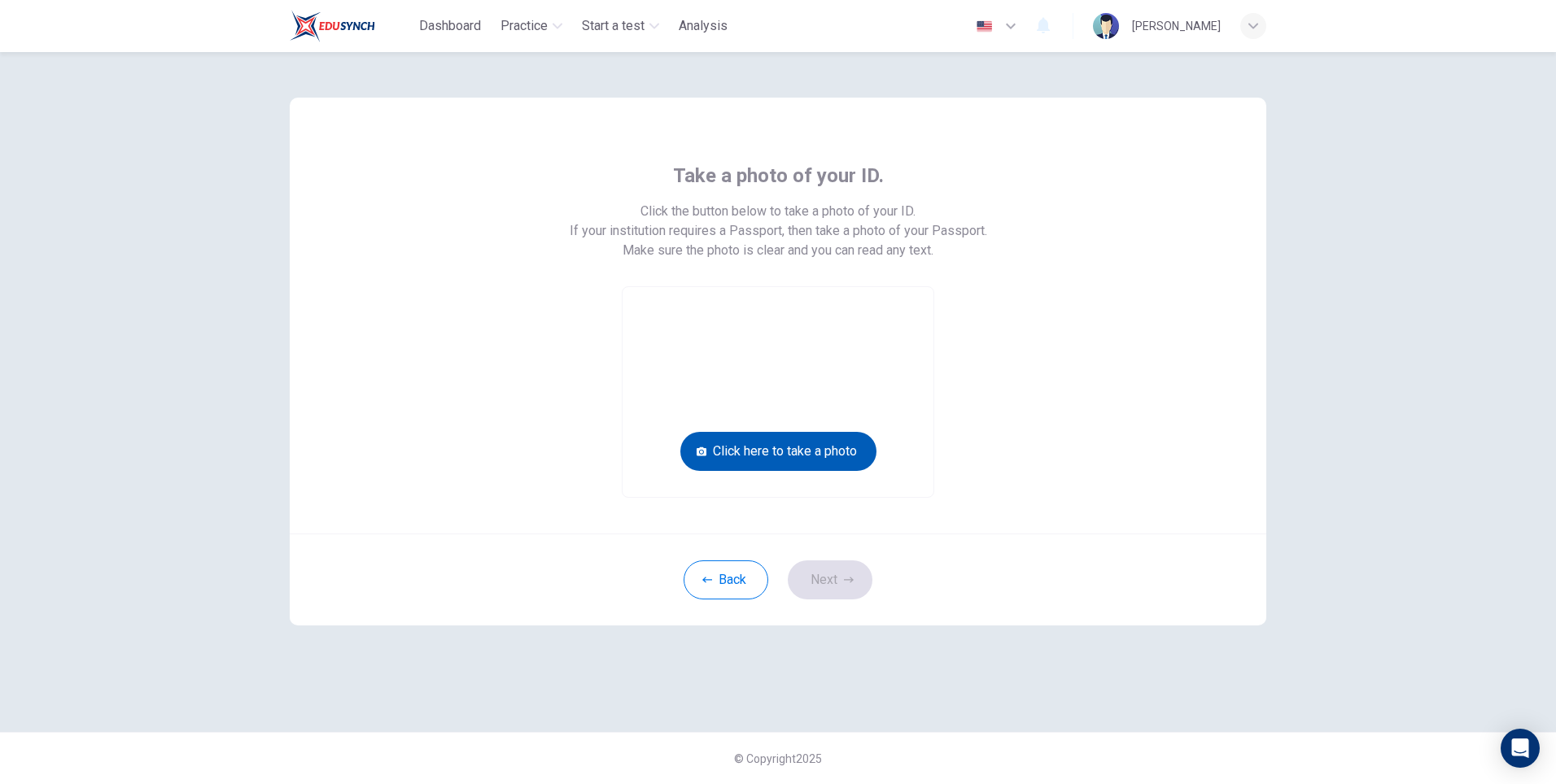
click at [826, 454] on button "Click here to take a photo" at bounding box center [778, 451] width 196 height 39
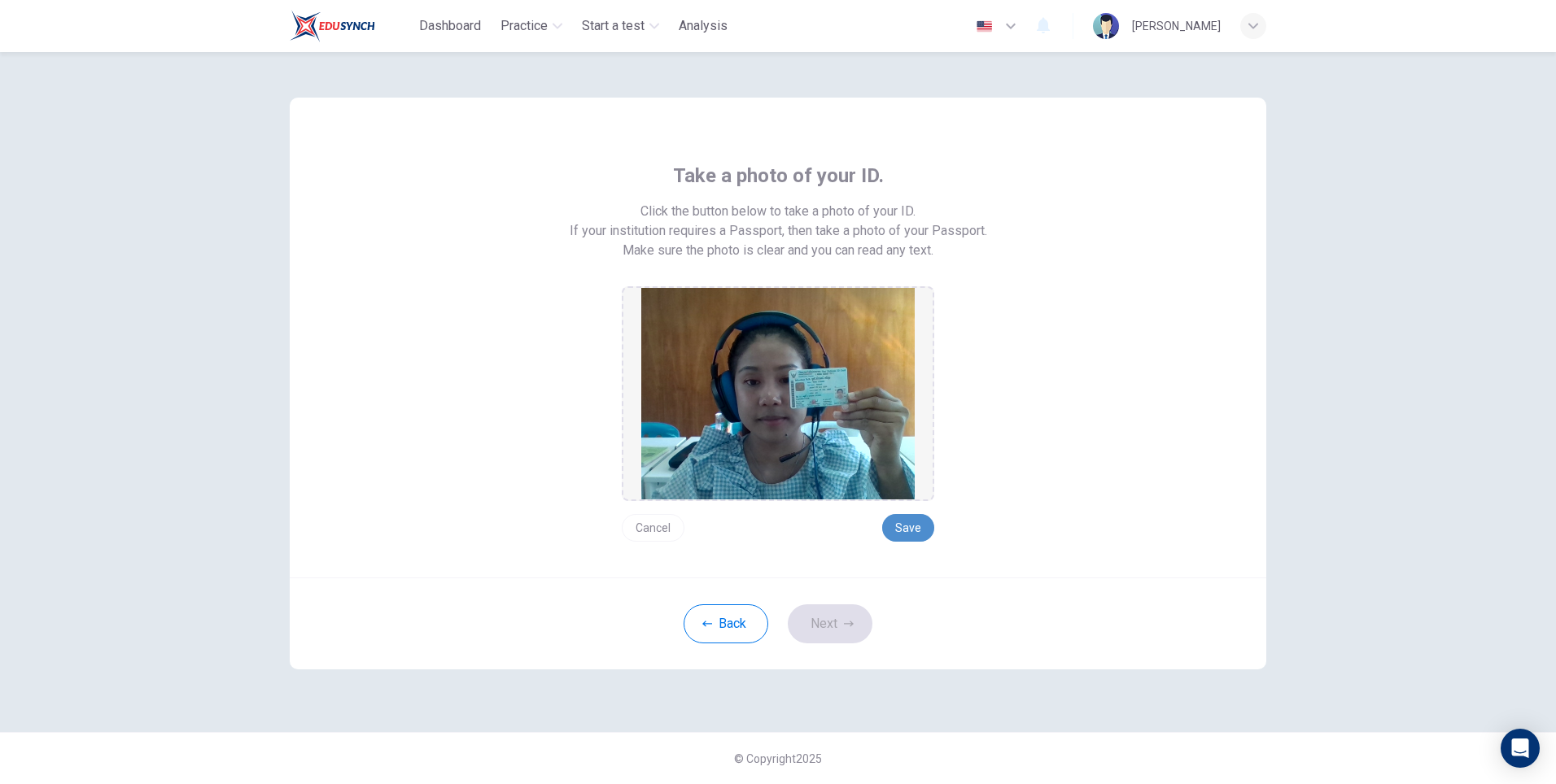
click at [906, 528] on button "Save" at bounding box center [908, 528] width 52 height 28
click at [823, 628] on button "Next" at bounding box center [830, 623] width 85 height 39
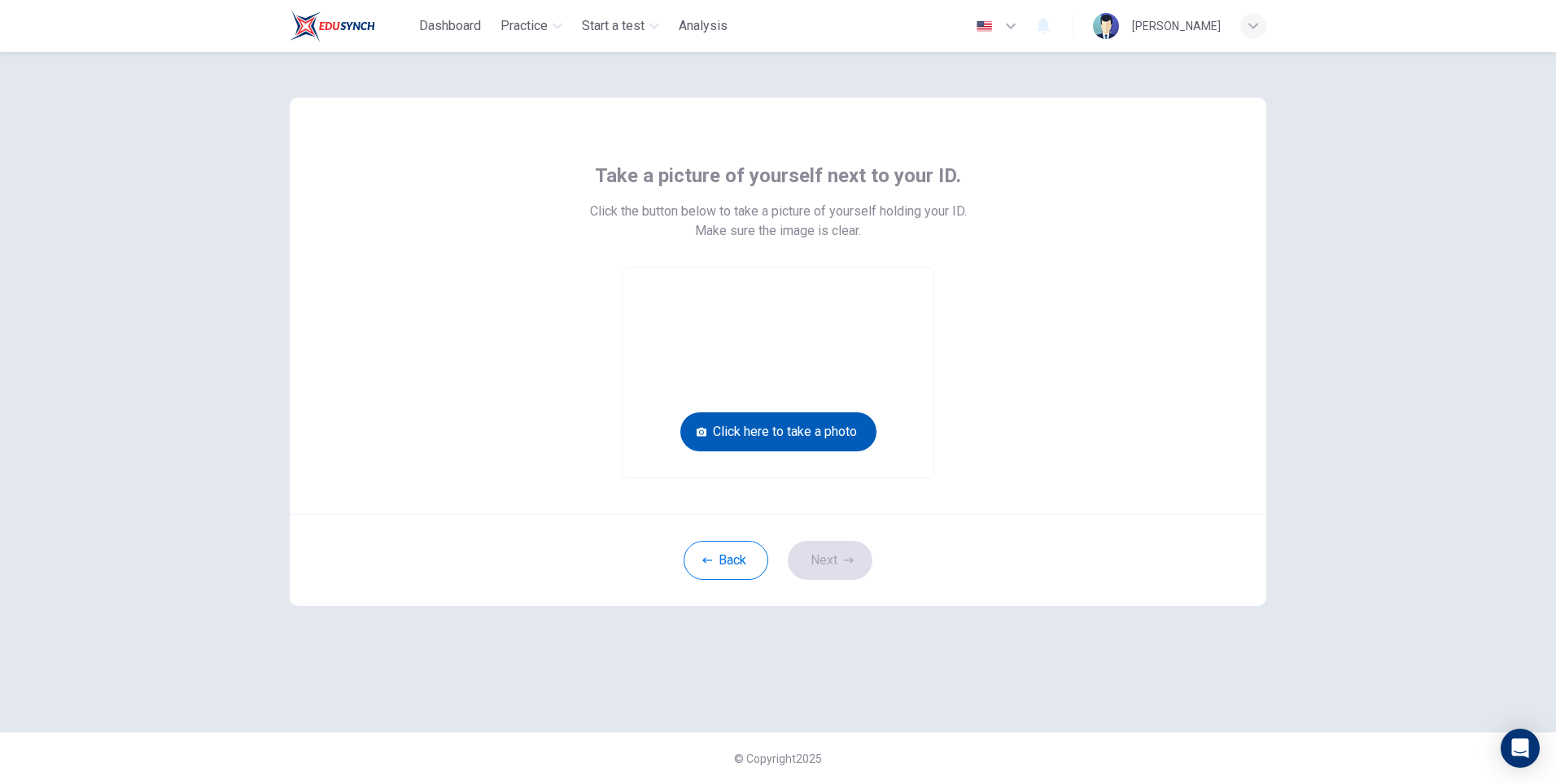
click at [847, 432] on button "Click here to take a photo" at bounding box center [778, 431] width 196 height 39
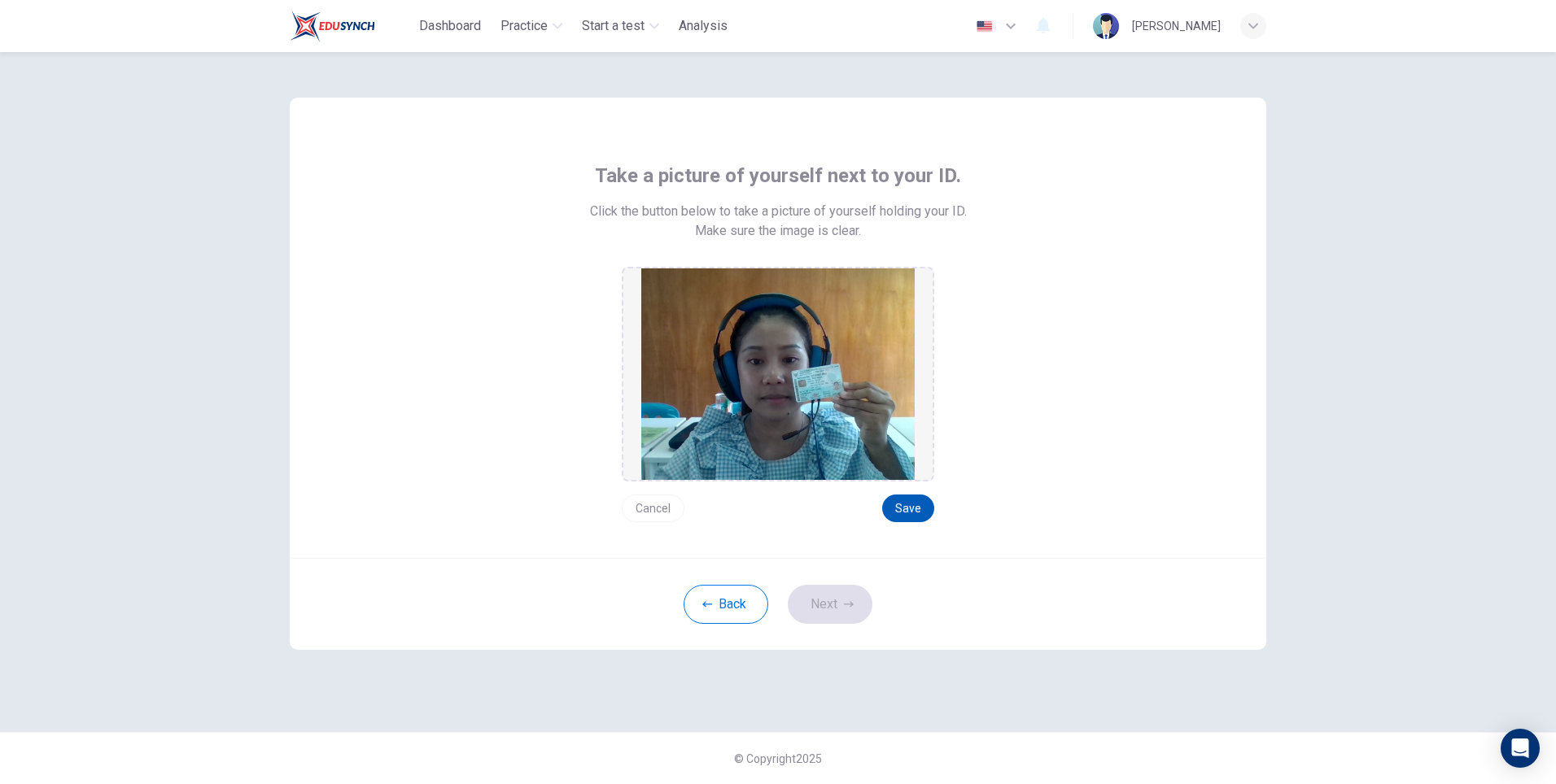
click at [905, 504] on button "Save" at bounding box center [908, 508] width 52 height 28
click at [899, 508] on button "Save" at bounding box center [908, 508] width 52 height 28
click at [851, 611] on button "Next" at bounding box center [830, 603] width 85 height 39
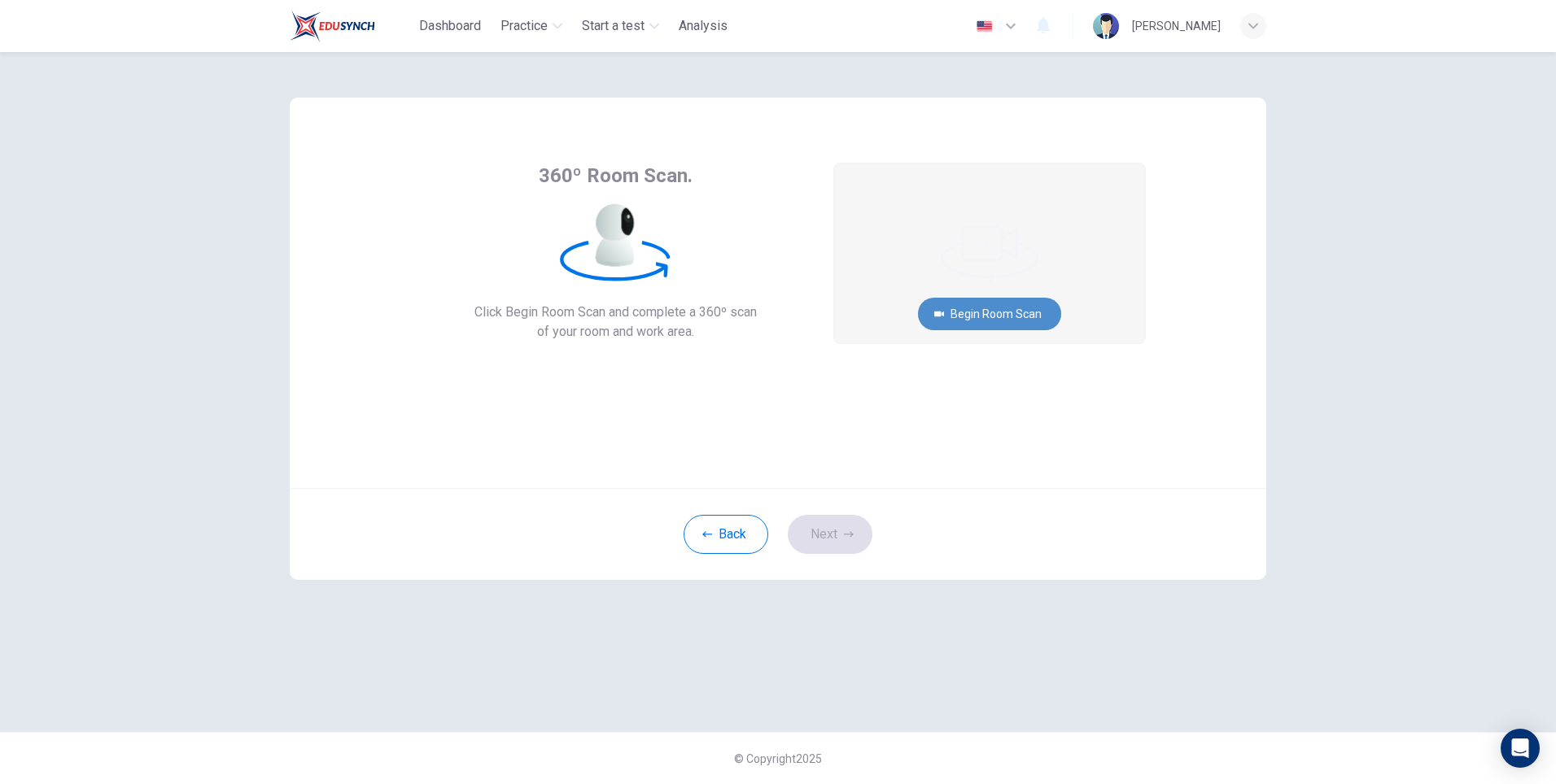
click at [978, 305] on button "Begin Room Scan" at bounding box center [989, 313] width 143 height 33
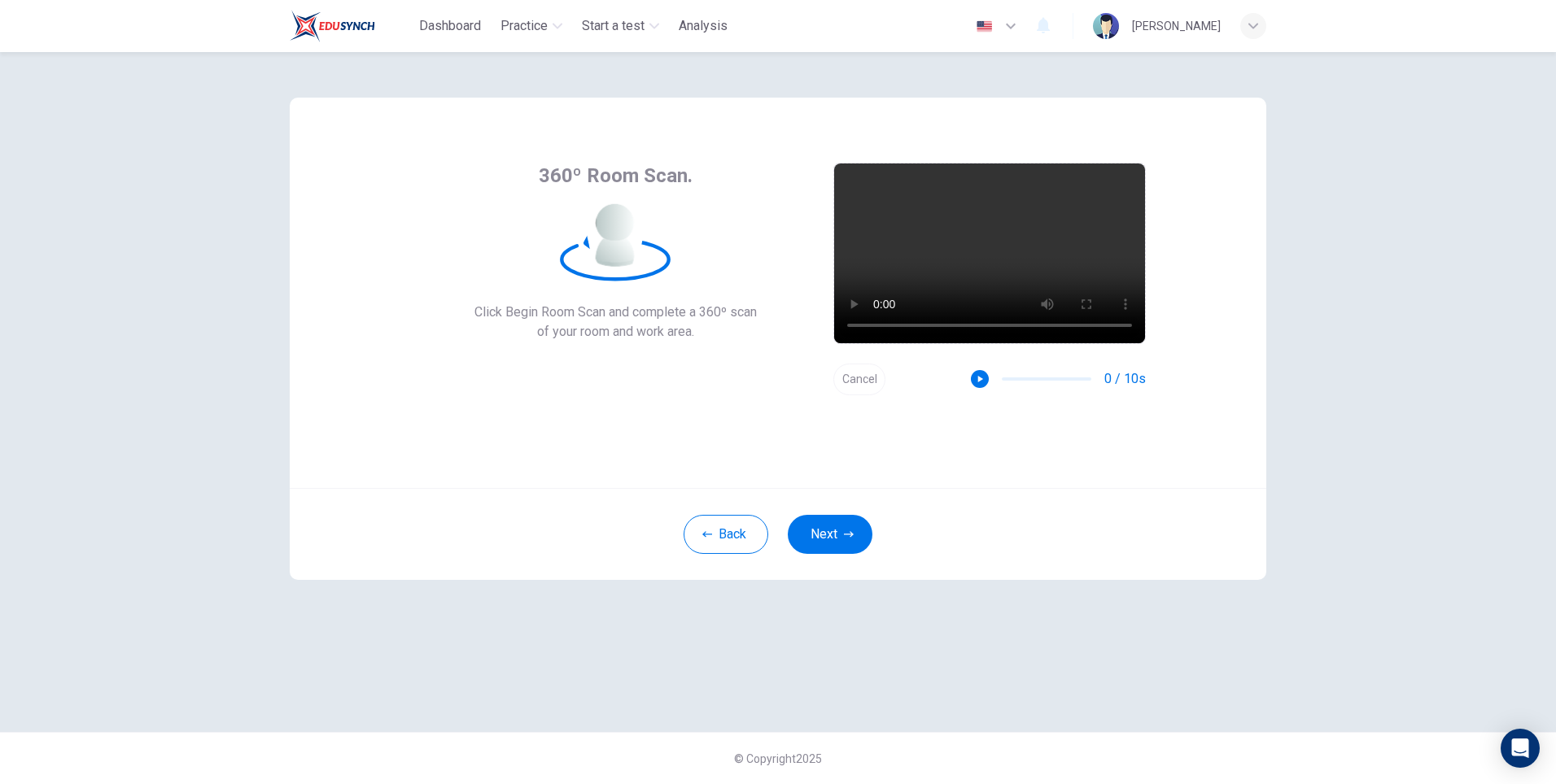
click at [979, 369] on div "0 / 10s" at bounding box center [1057, 379] width 175 height 20
click at [982, 378] on icon "button" at bounding box center [980, 379] width 5 height 7
click at [983, 376] on icon "button" at bounding box center [980, 380] width 12 height 12
click at [847, 529] on icon "button" at bounding box center [849, 534] width 10 height 10
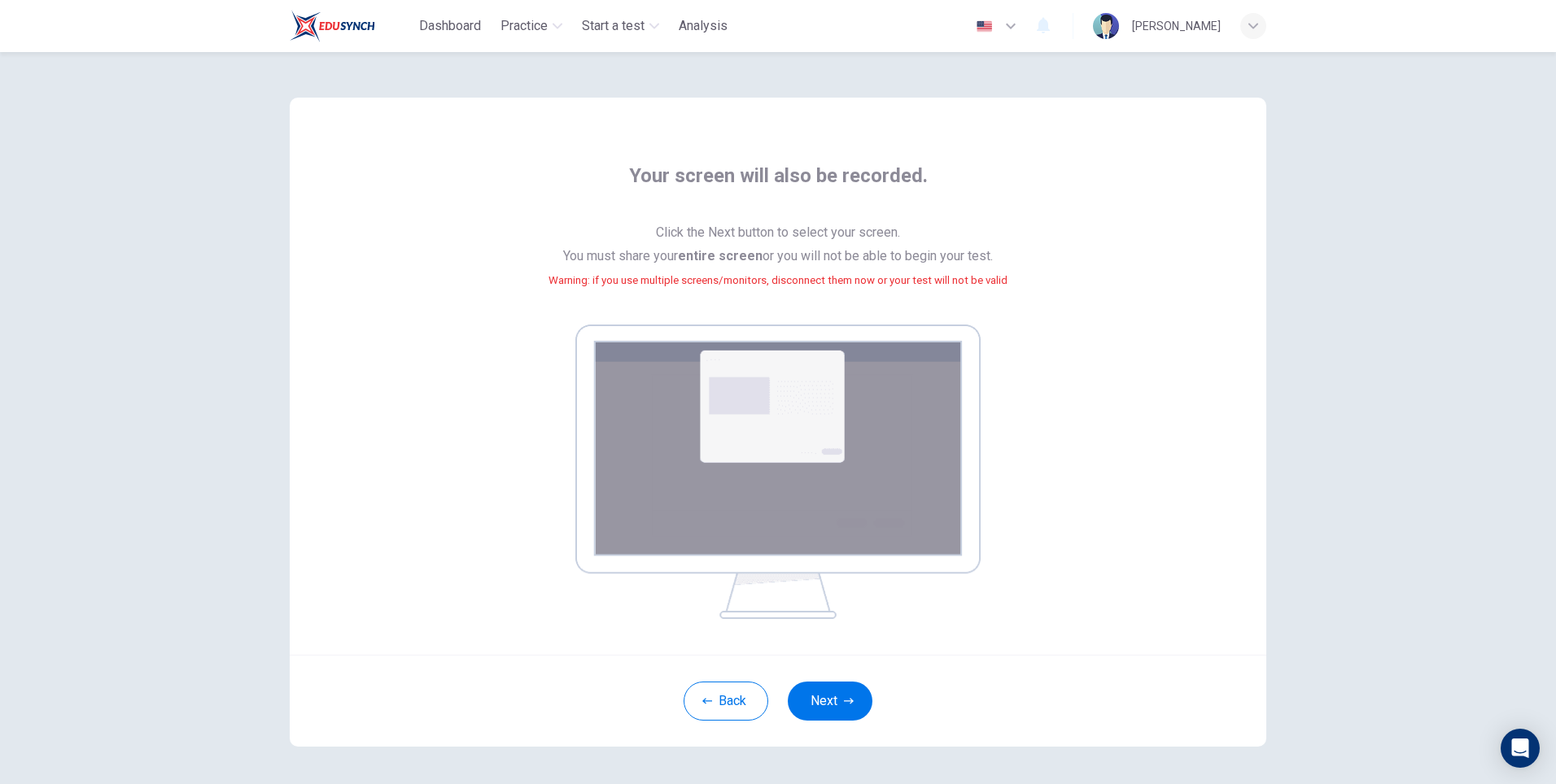
click at [738, 694] on button "Back" at bounding box center [726, 700] width 85 height 39
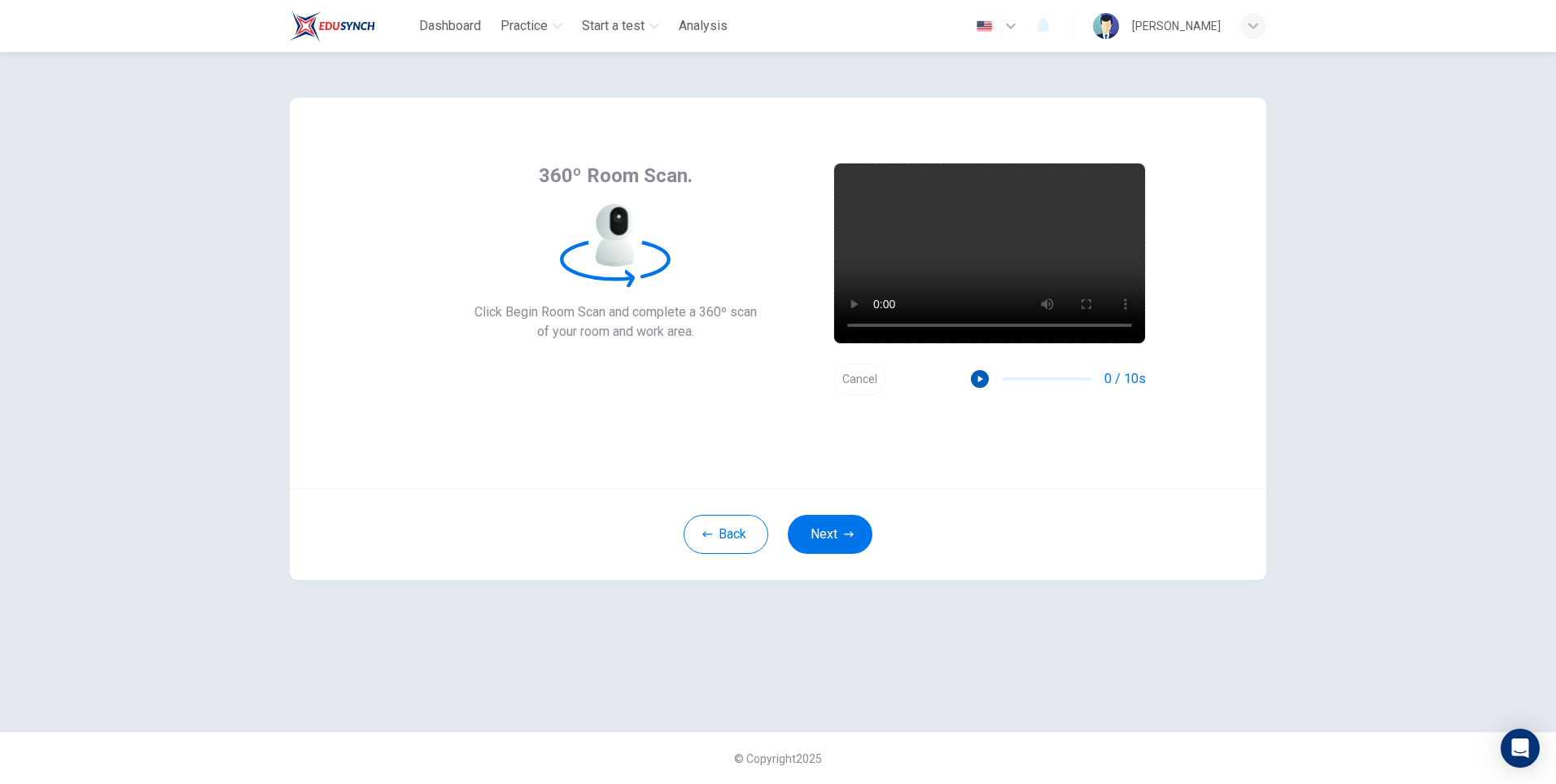
click at [980, 379] on icon "button" at bounding box center [980, 379] width 5 height 7
click at [845, 531] on icon "button" at bounding box center [849, 534] width 10 height 10
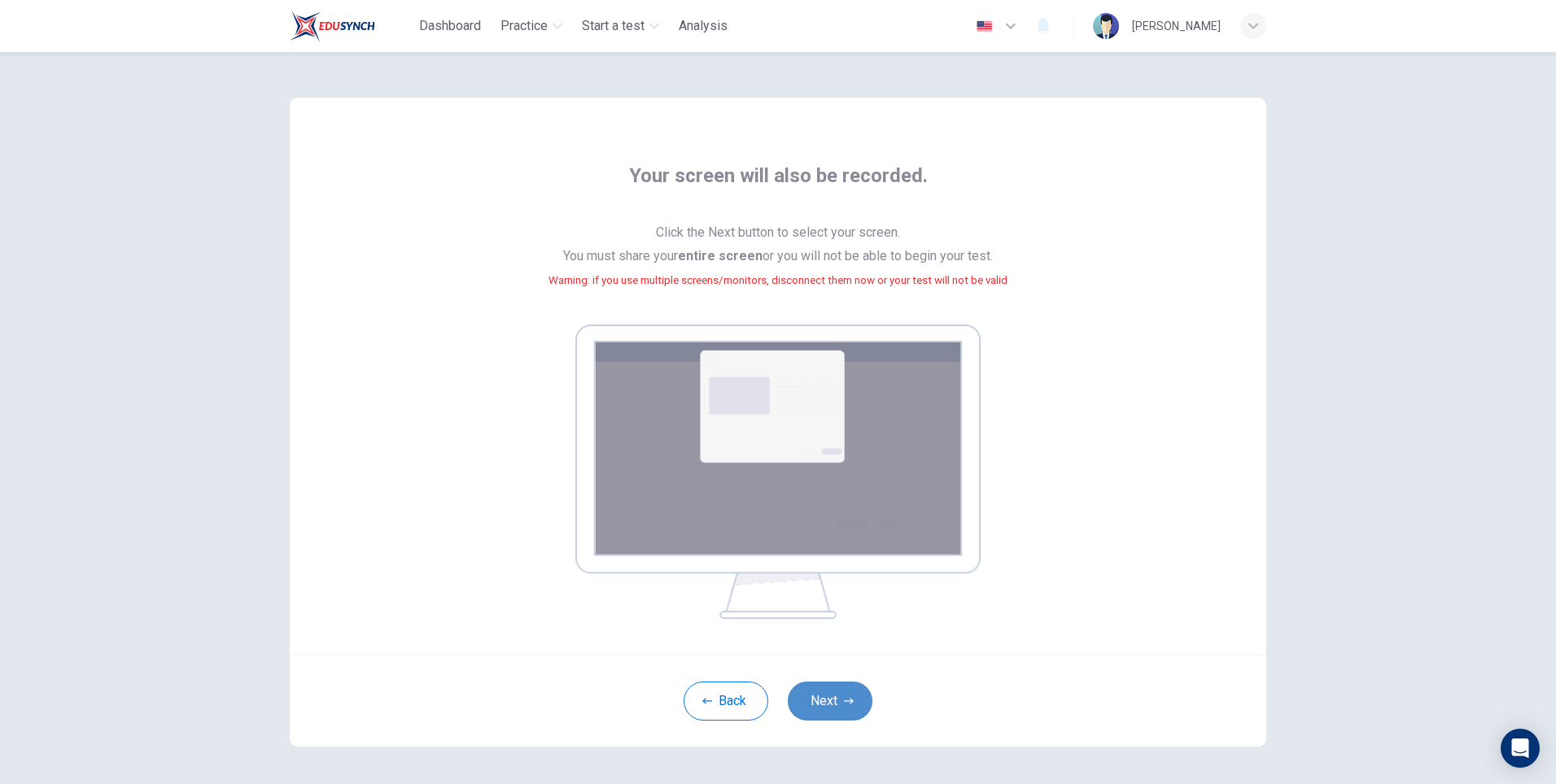
click at [821, 697] on button "Next" at bounding box center [830, 700] width 85 height 39
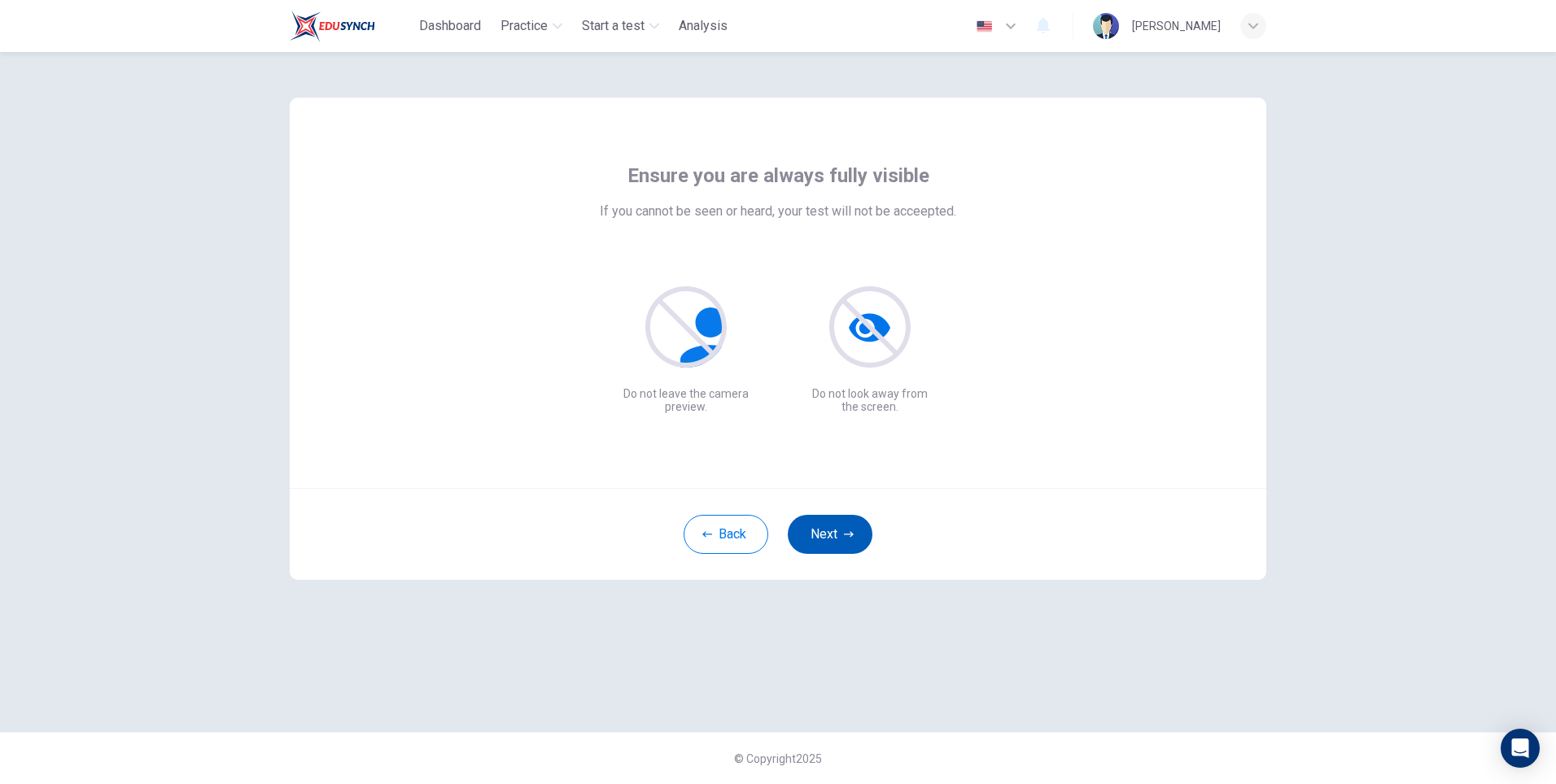
click at [844, 536] on icon "button" at bounding box center [849, 534] width 10 height 10
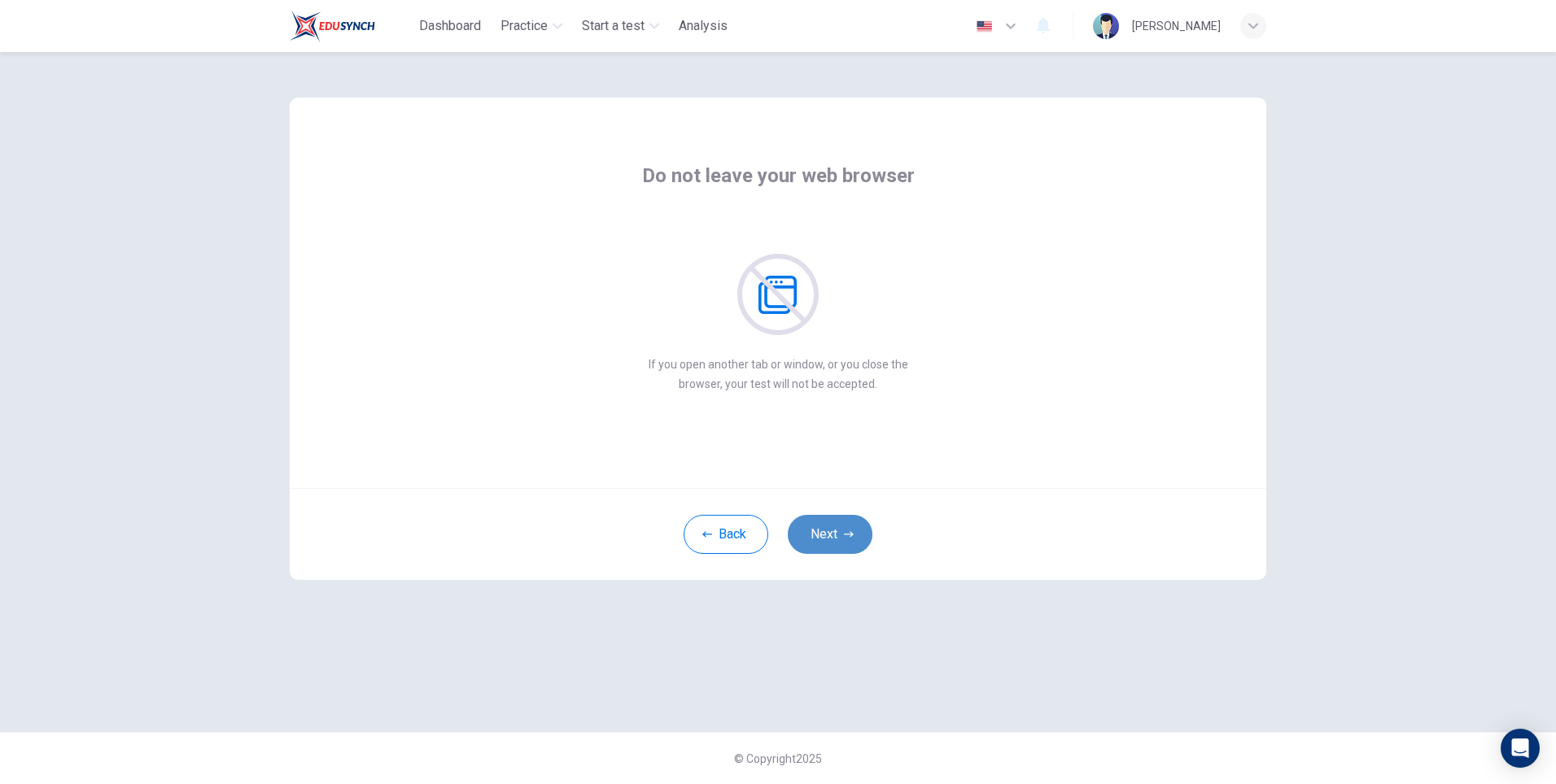
click at [840, 532] on button "Next" at bounding box center [830, 534] width 85 height 39
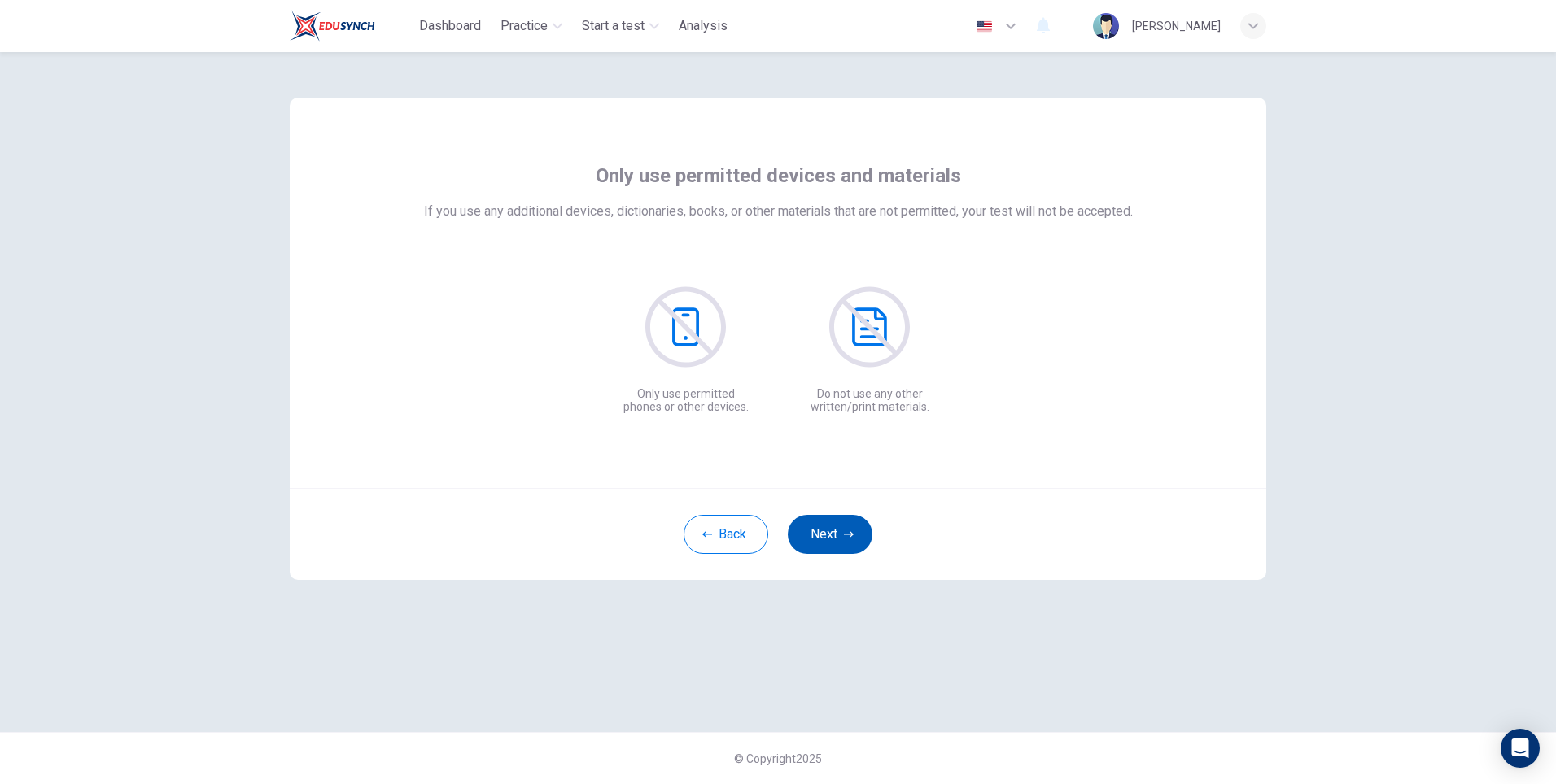
click at [840, 532] on button "Next" at bounding box center [830, 534] width 85 height 39
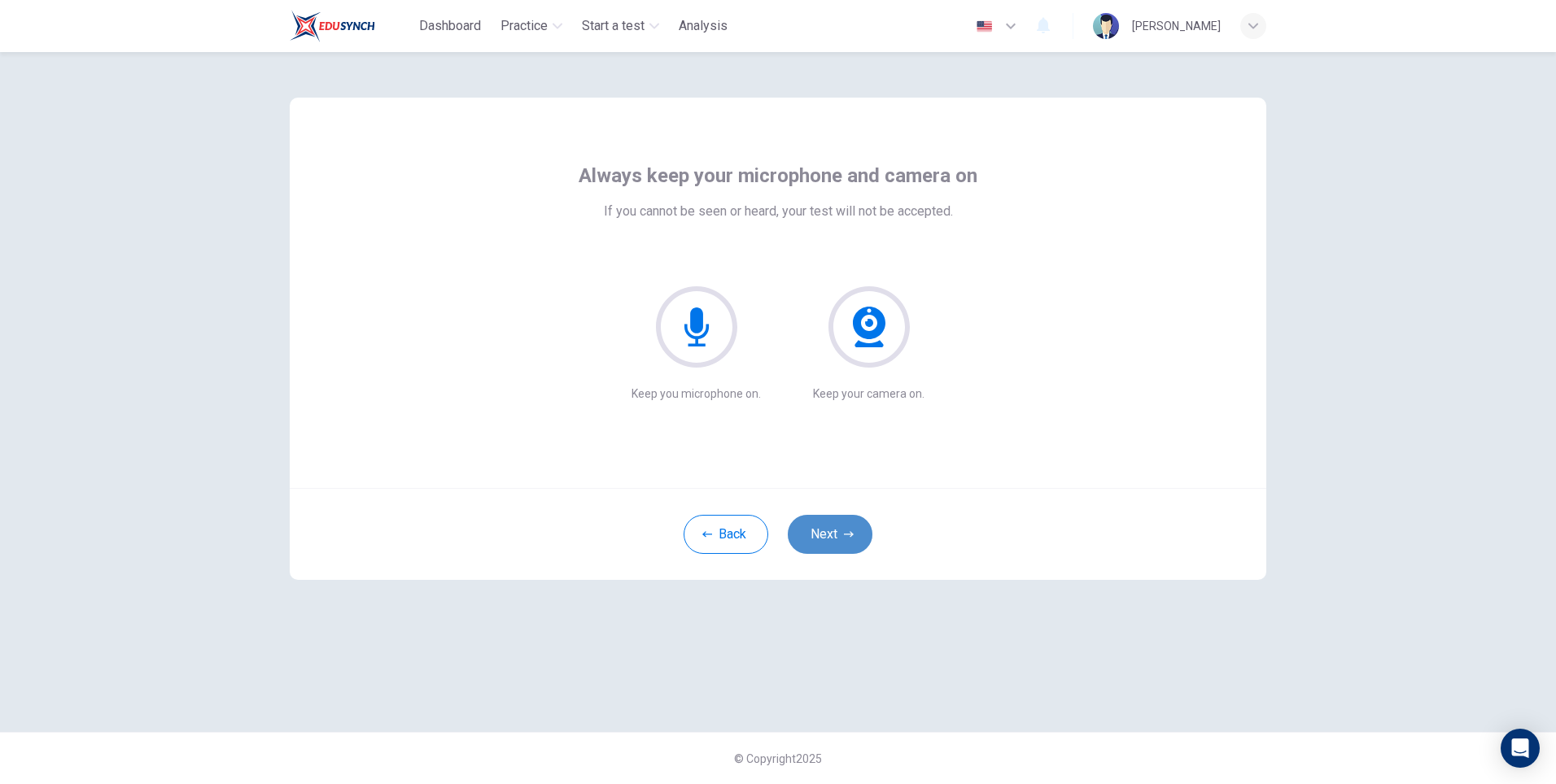
click at [840, 532] on button "Next" at bounding box center [830, 534] width 85 height 39
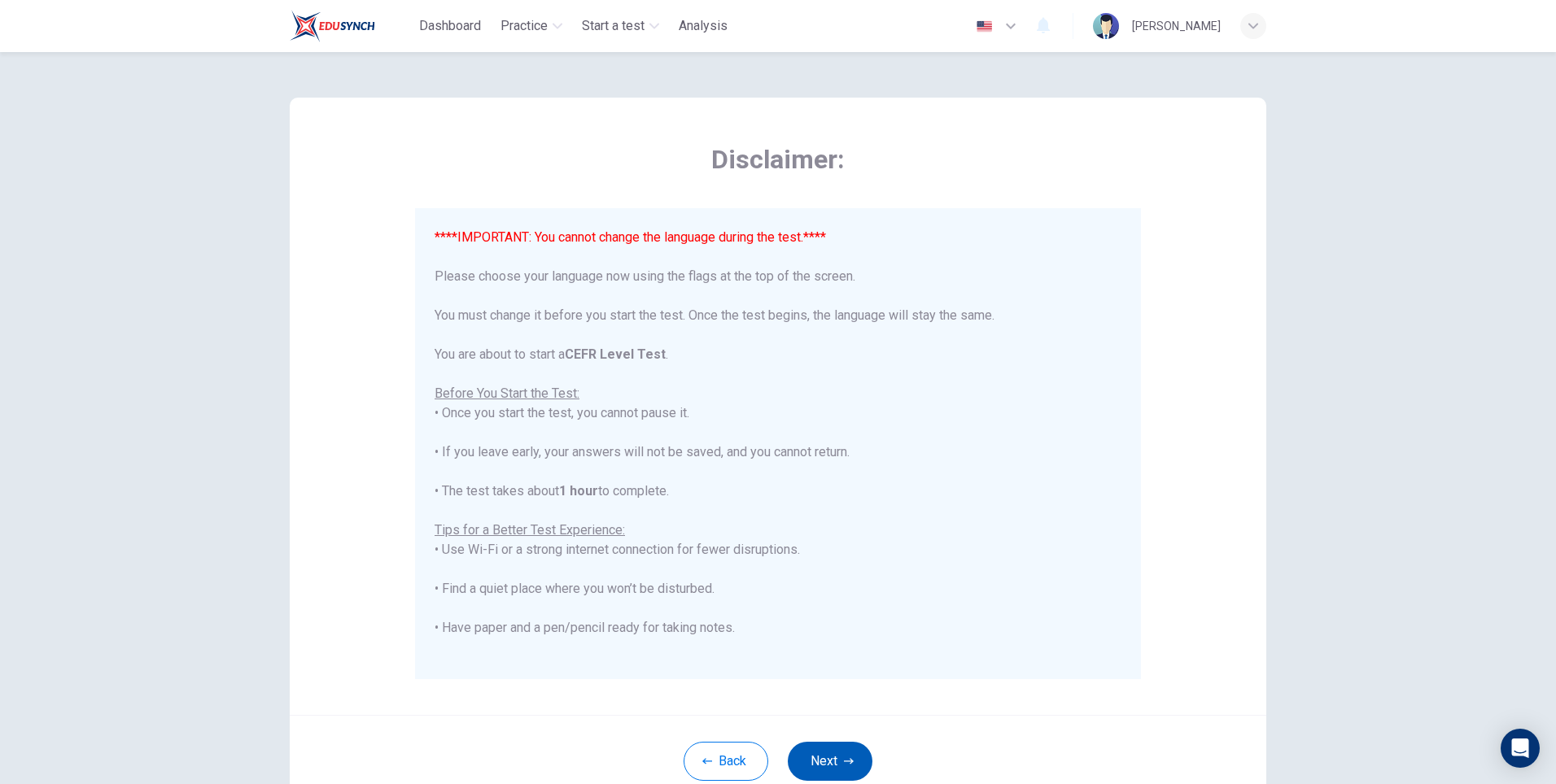
click at [830, 773] on button "Next" at bounding box center [830, 760] width 85 height 39
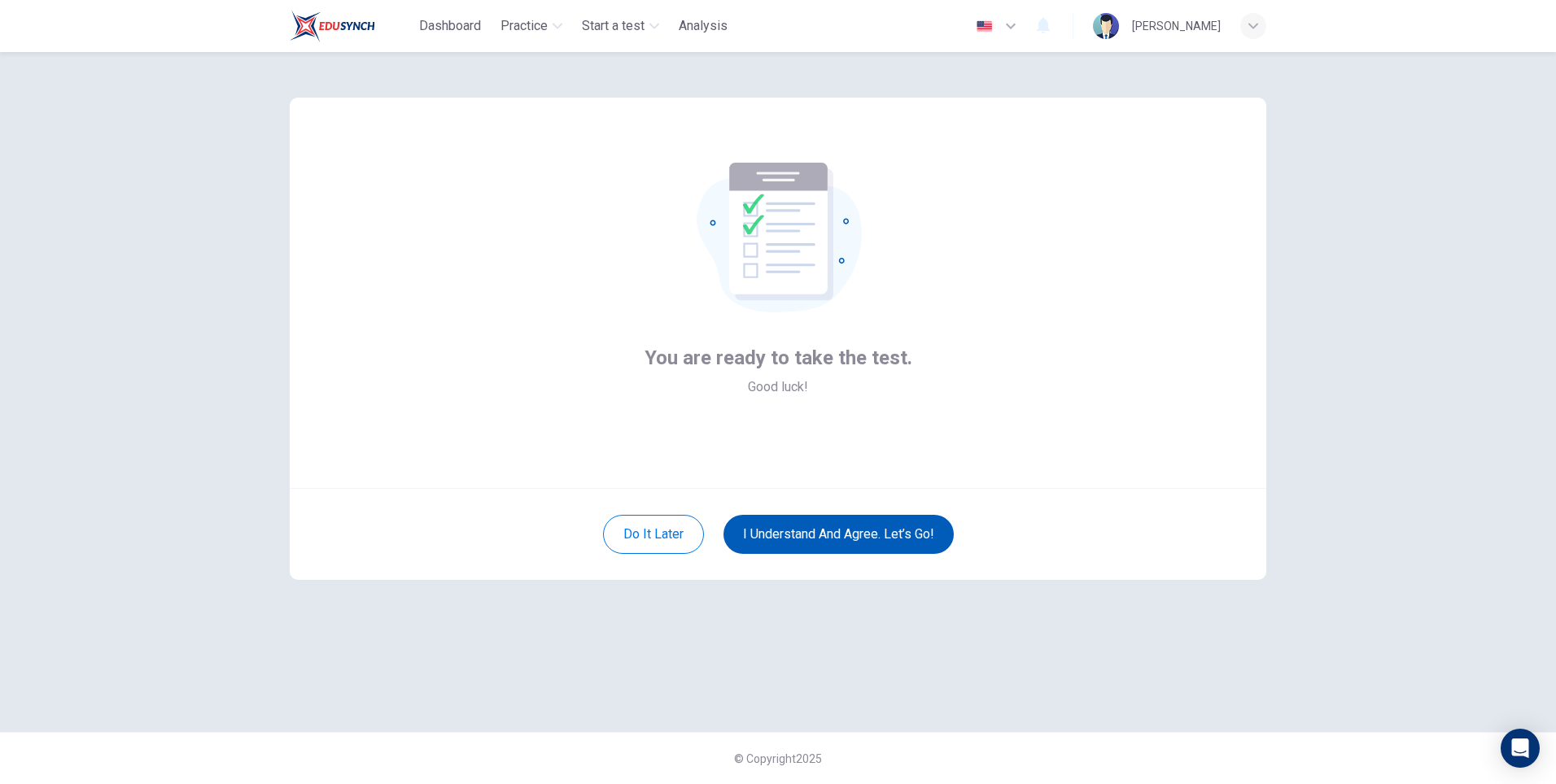
click at [815, 530] on button "I understand and agree. Let’s go!" at bounding box center [838, 534] width 230 height 39
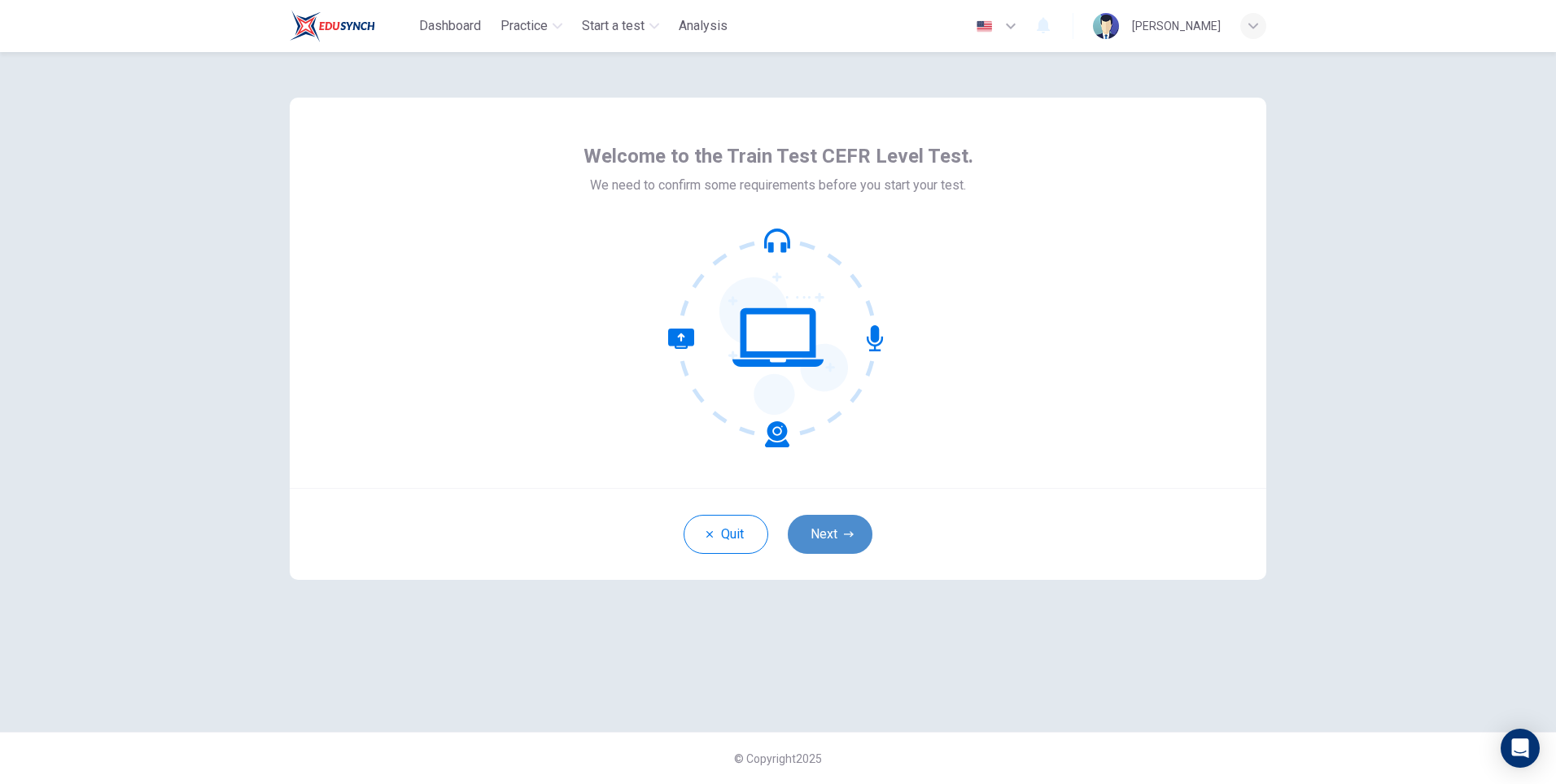
click at [830, 525] on button "Next" at bounding box center [830, 534] width 85 height 39
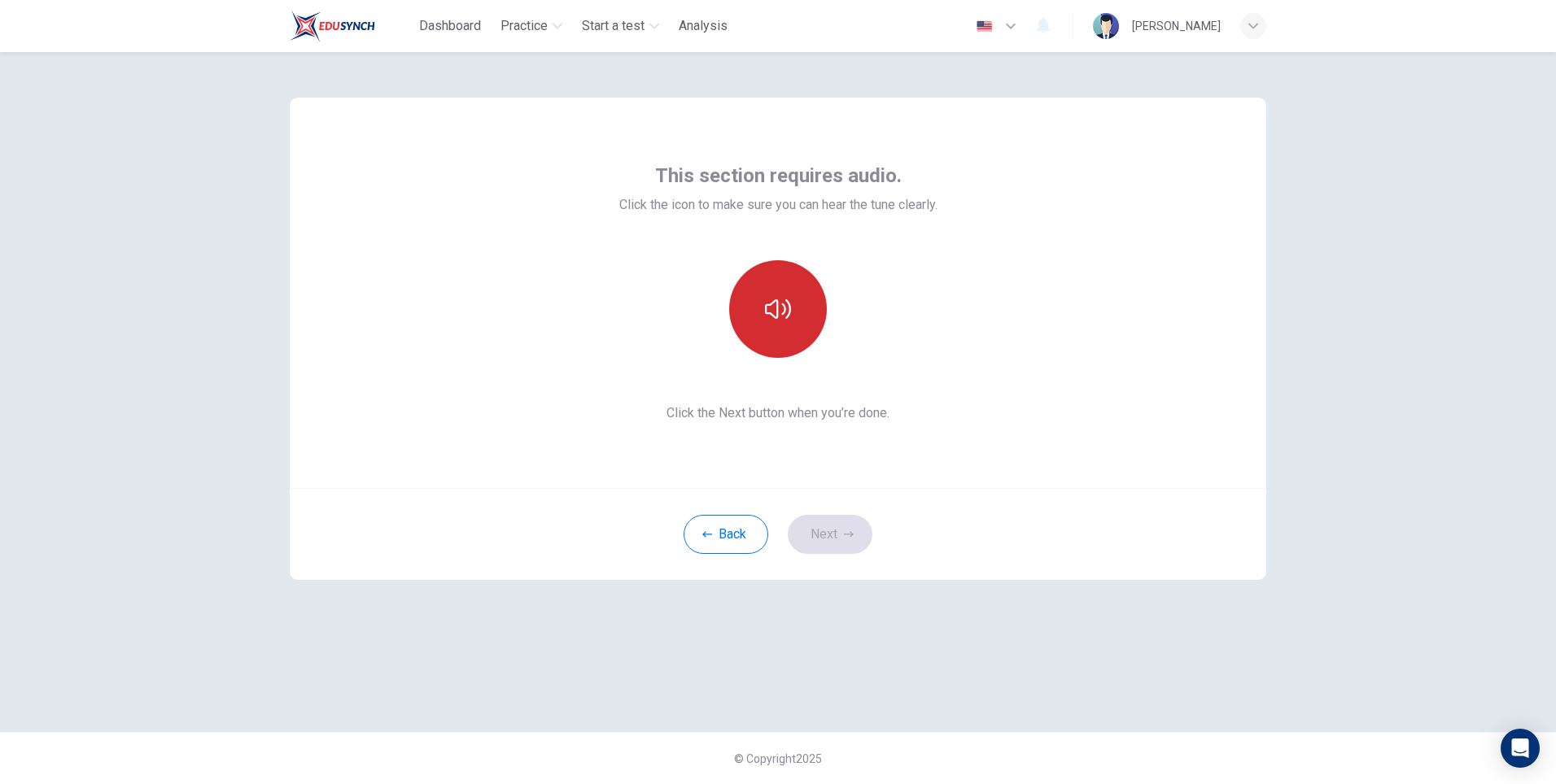
click at [774, 309] on icon "button" at bounding box center [778, 308] width 26 height 26
click at [780, 318] on icon "button" at bounding box center [778, 308] width 26 height 26
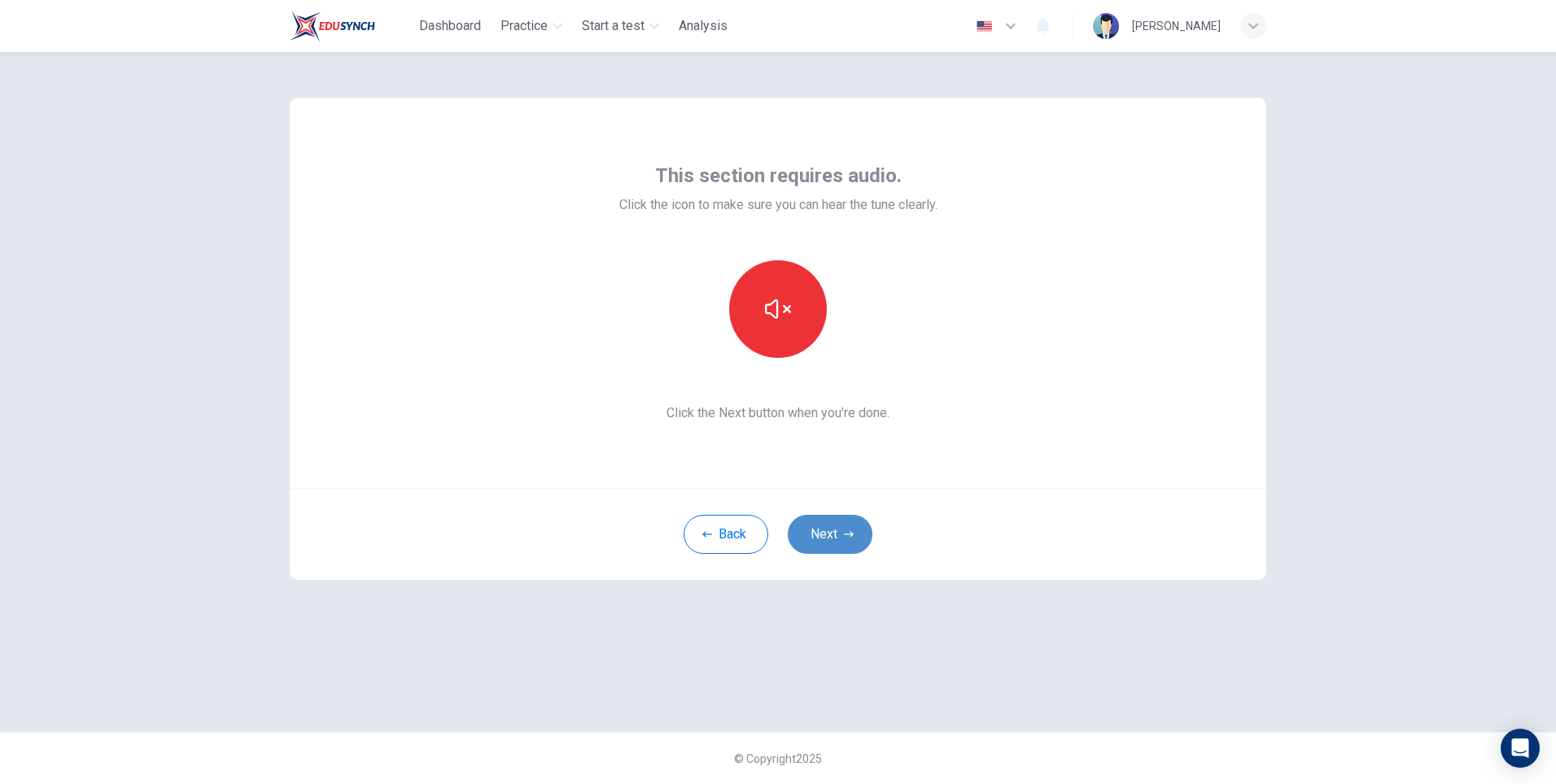
click at [832, 537] on button "Next" at bounding box center [830, 534] width 85 height 39
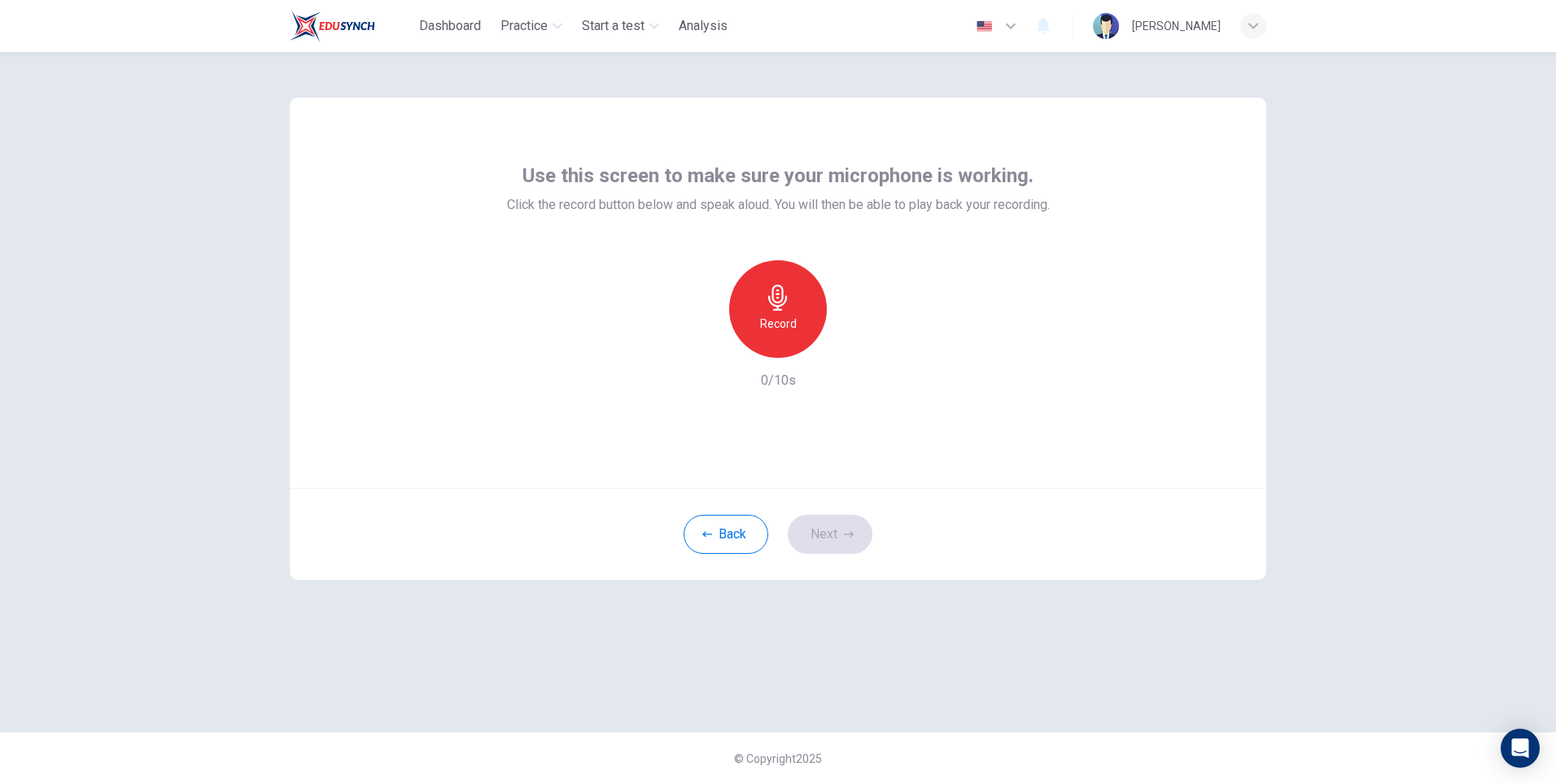
click at [782, 326] on h6 "Record" at bounding box center [778, 323] width 37 height 20
click at [782, 326] on h6 "Stop" at bounding box center [778, 323] width 25 height 20
click at [846, 345] on icon "button" at bounding box center [853, 345] width 16 height 16
click at [696, 349] on icon "button" at bounding box center [702, 344] width 15 height 15
click at [848, 526] on button "Next" at bounding box center [830, 534] width 85 height 39
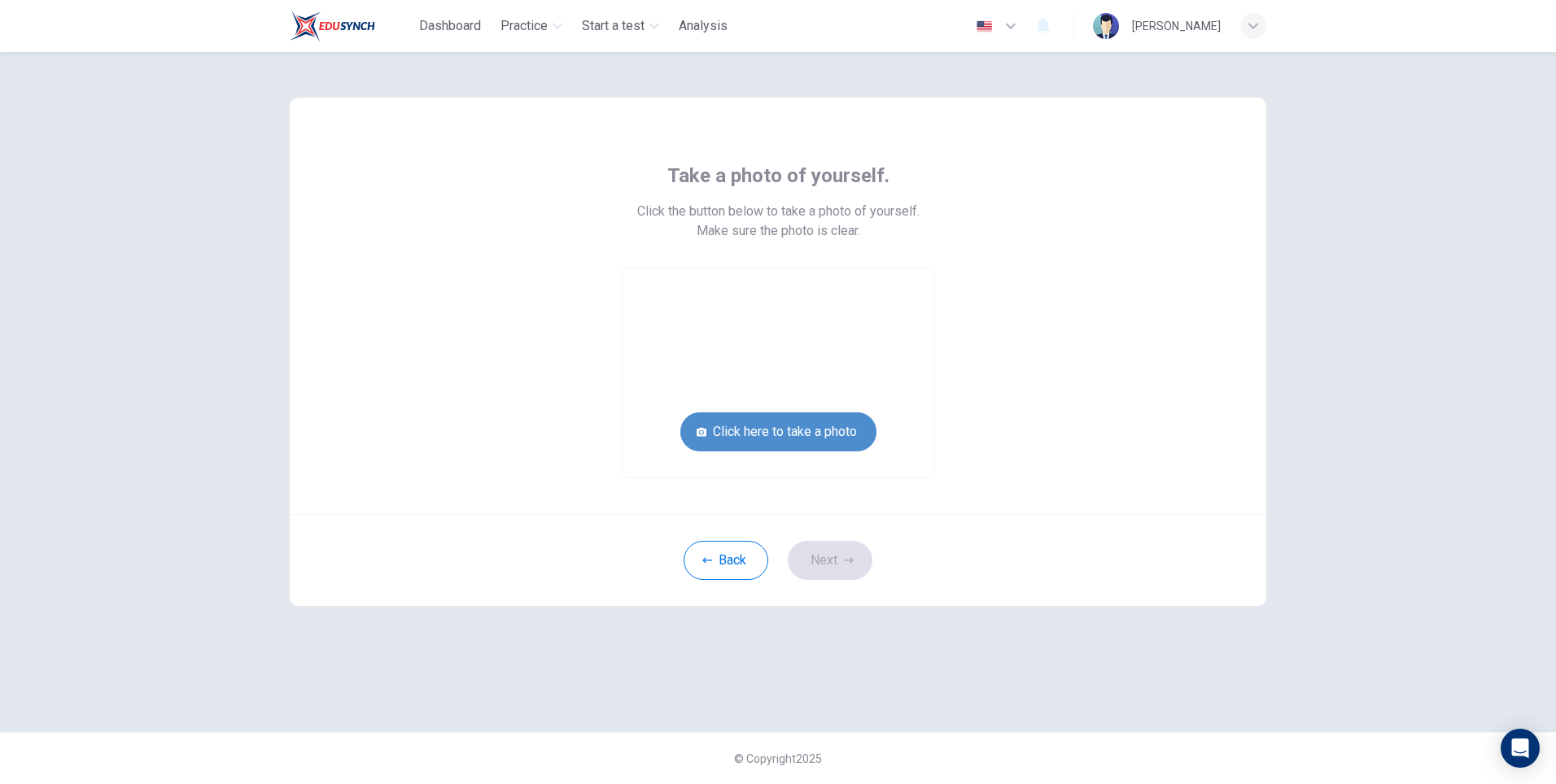
click at [813, 433] on button "Click here to take a photo" at bounding box center [778, 431] width 196 height 39
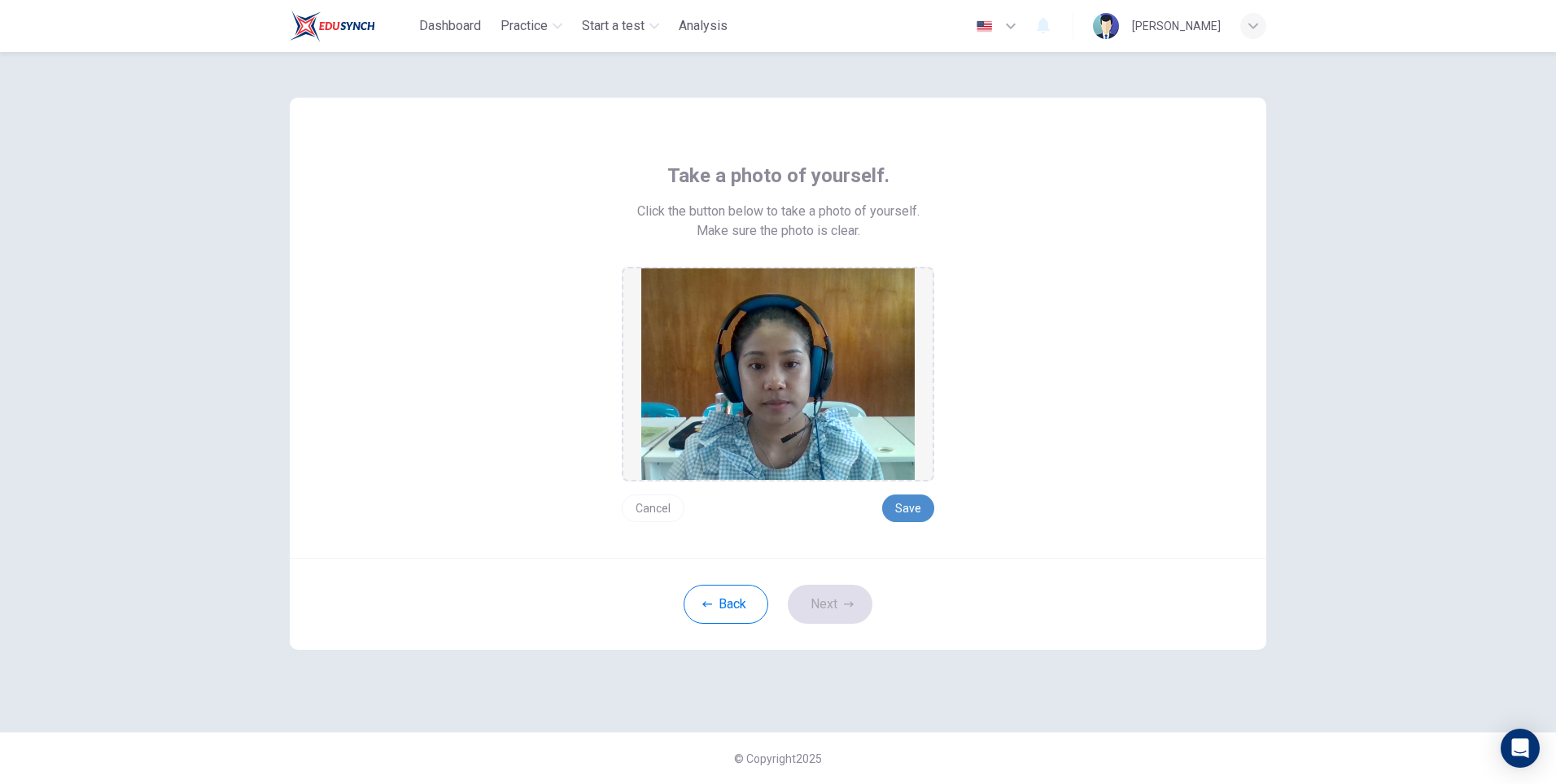
click at [918, 511] on button "Save" at bounding box center [908, 508] width 52 height 28
click at [852, 604] on icon "button" at bounding box center [849, 604] width 10 height 6
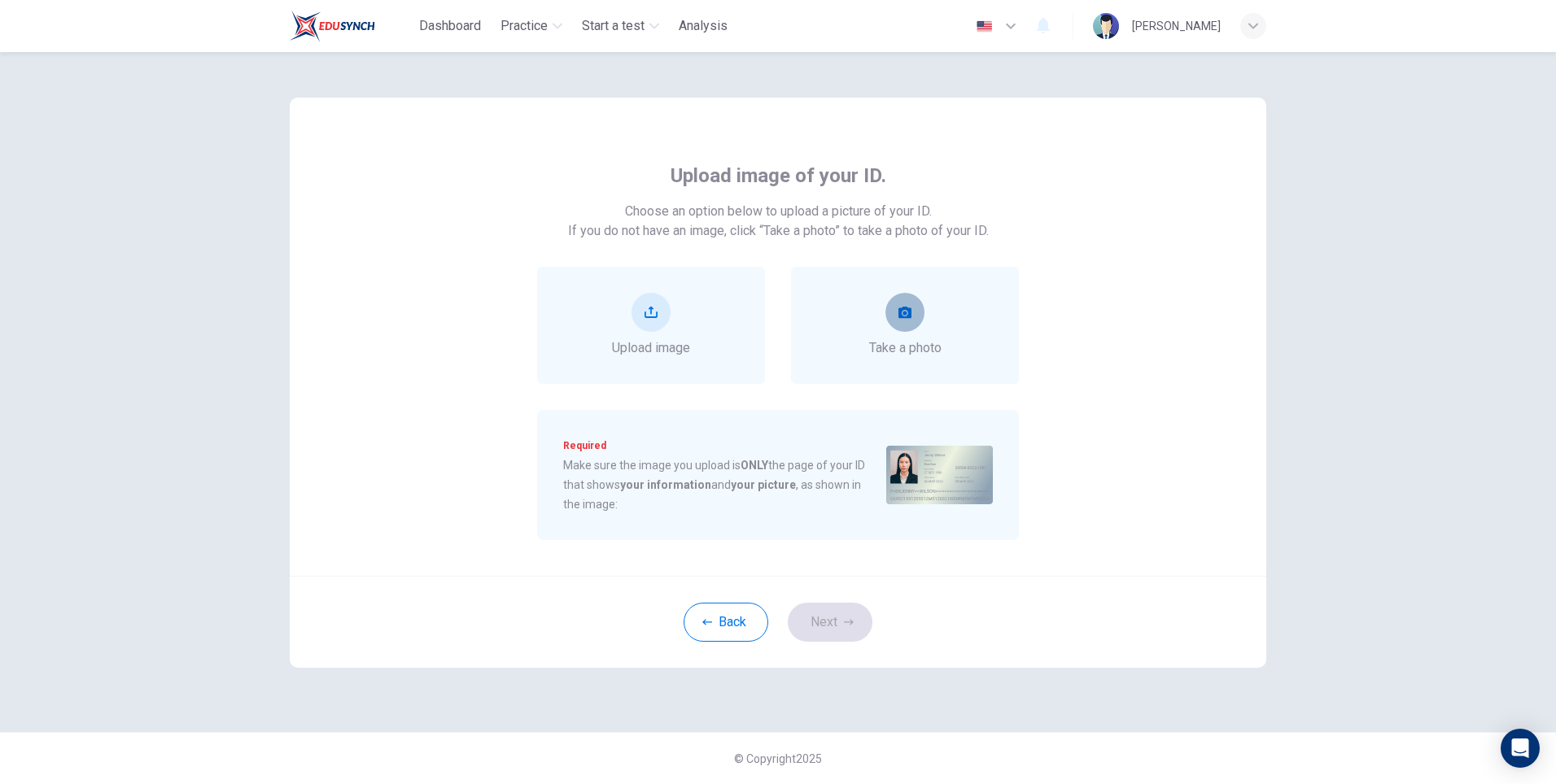
click at [912, 305] on button "take photo" at bounding box center [904, 311] width 39 height 39
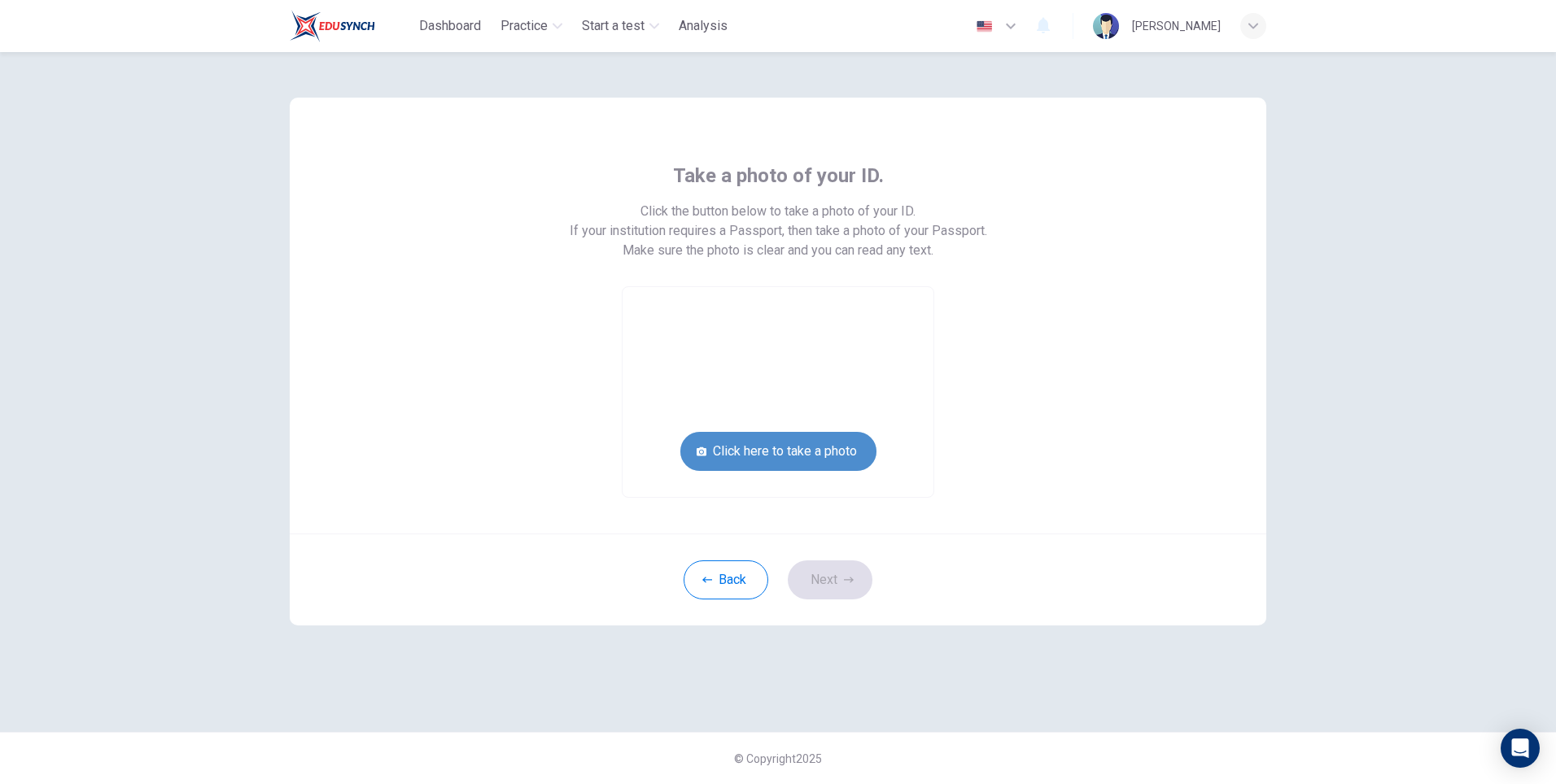
click at [829, 451] on button "Click here to take a photo" at bounding box center [778, 451] width 196 height 39
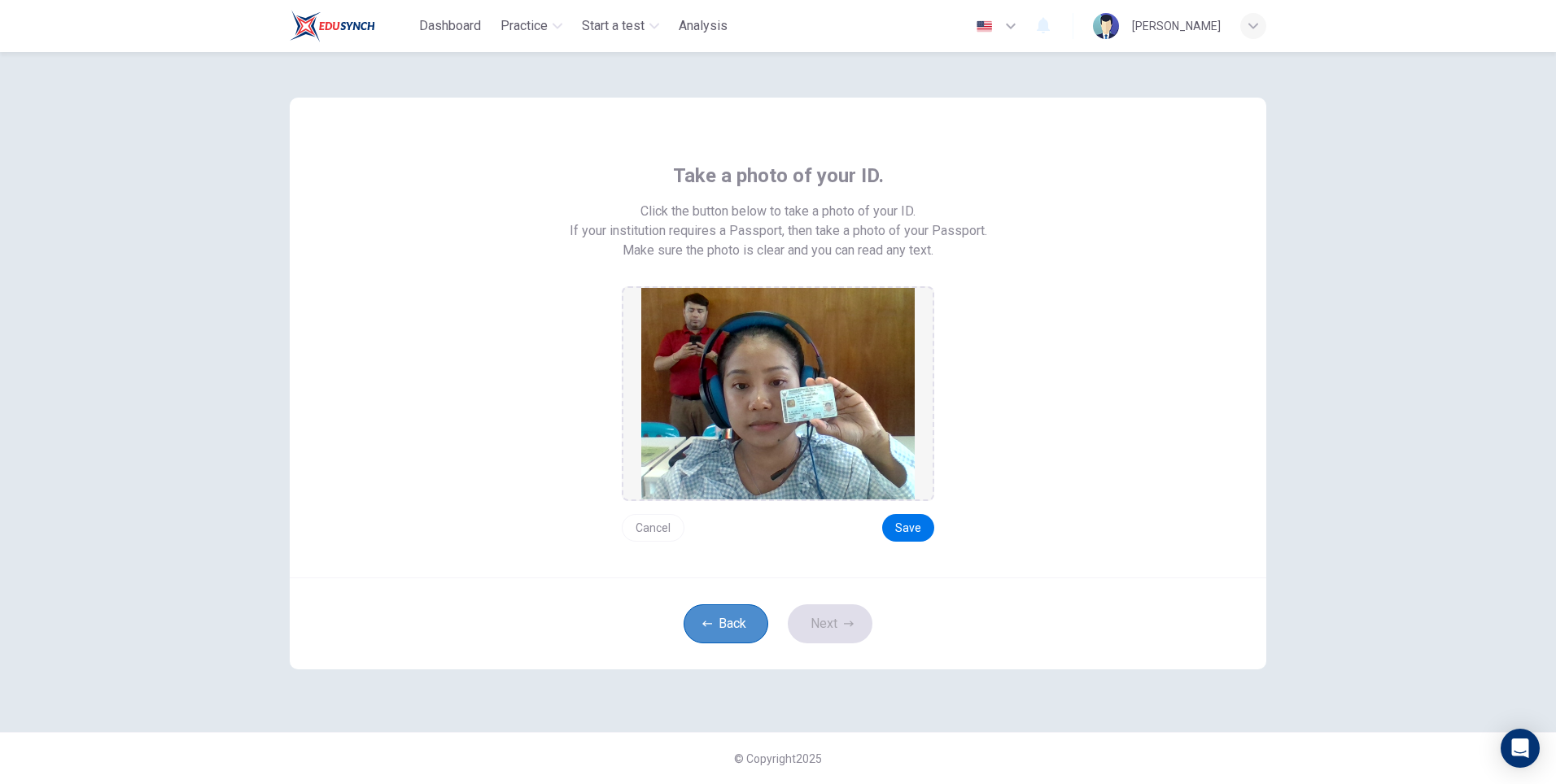
click at [713, 635] on button "Back" at bounding box center [726, 623] width 85 height 39
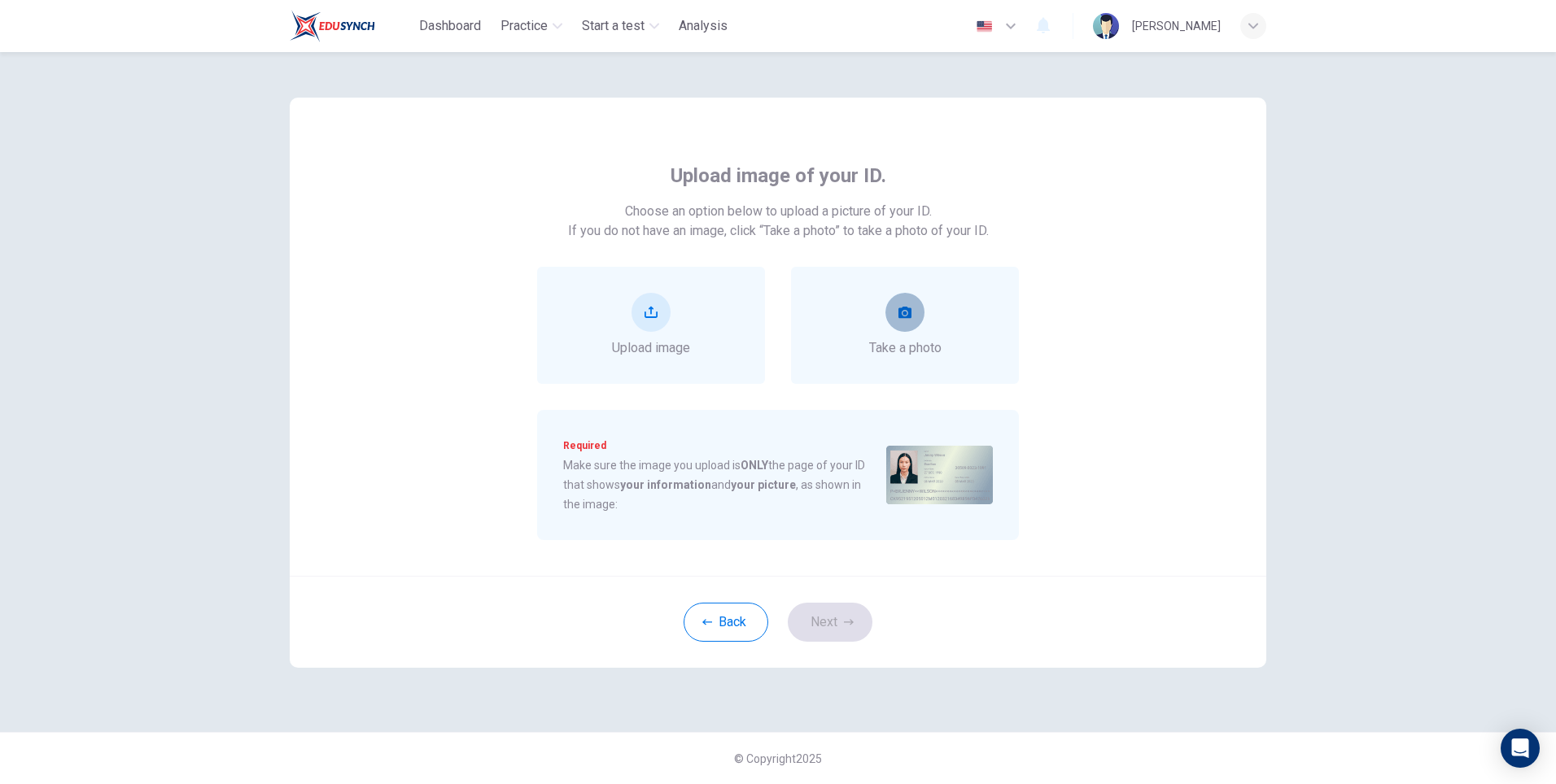
click at [898, 310] on icon "take photo" at bounding box center [904, 312] width 13 height 12
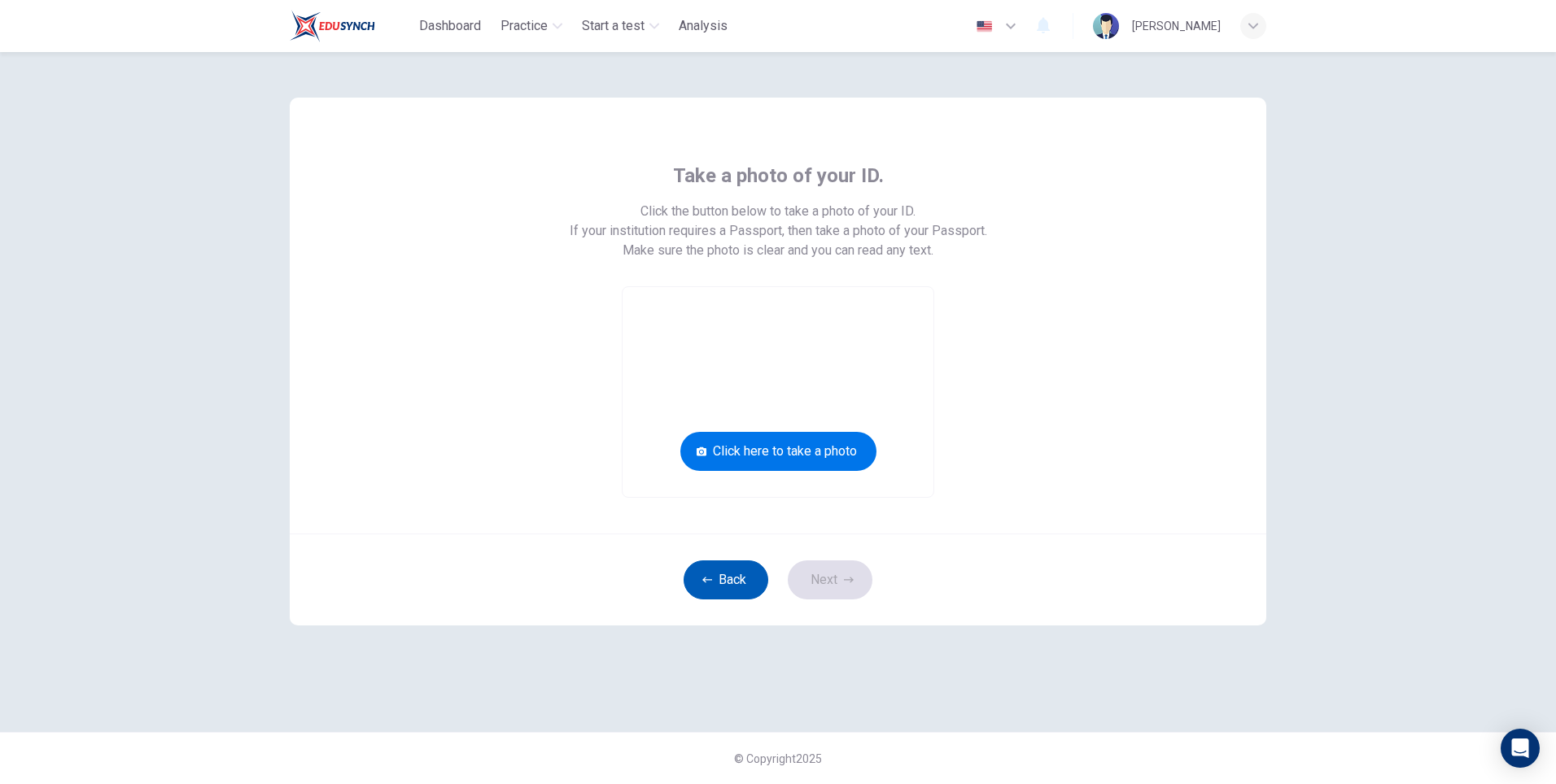
click at [725, 584] on button "Back" at bounding box center [726, 579] width 85 height 39
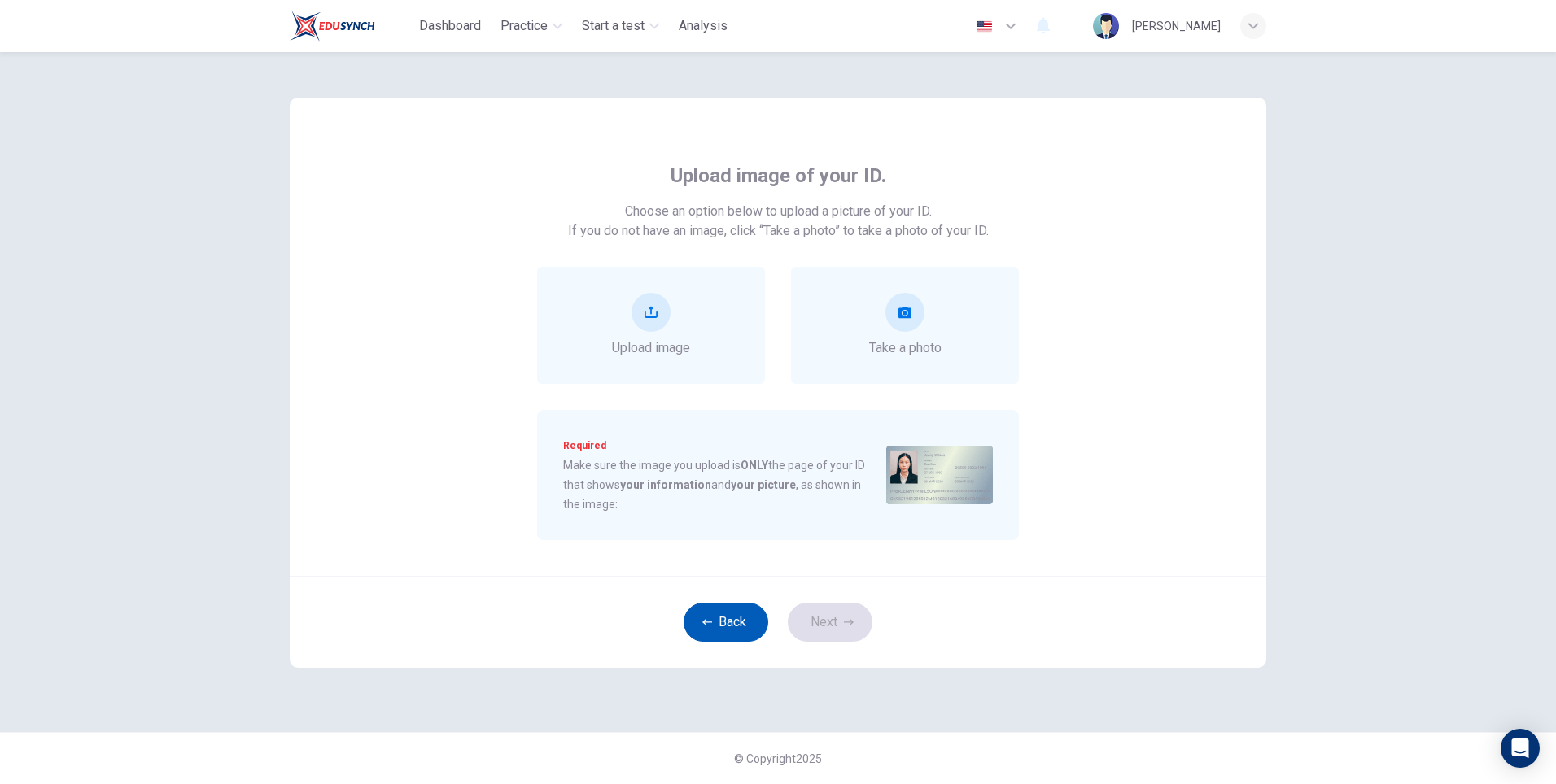
click at [709, 625] on icon "button" at bounding box center [707, 622] width 10 height 10
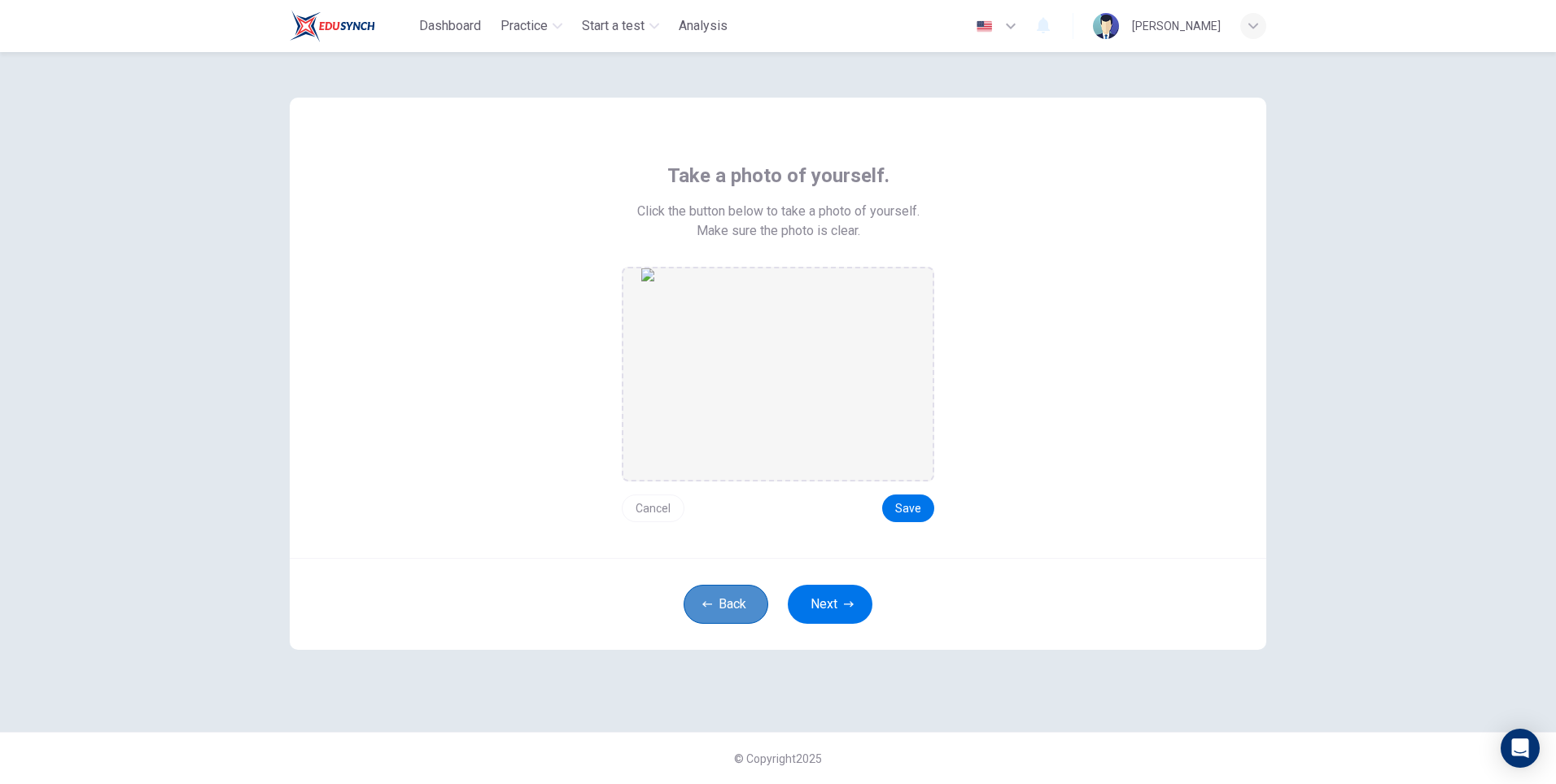
click at [717, 612] on button "Back" at bounding box center [726, 603] width 85 height 39
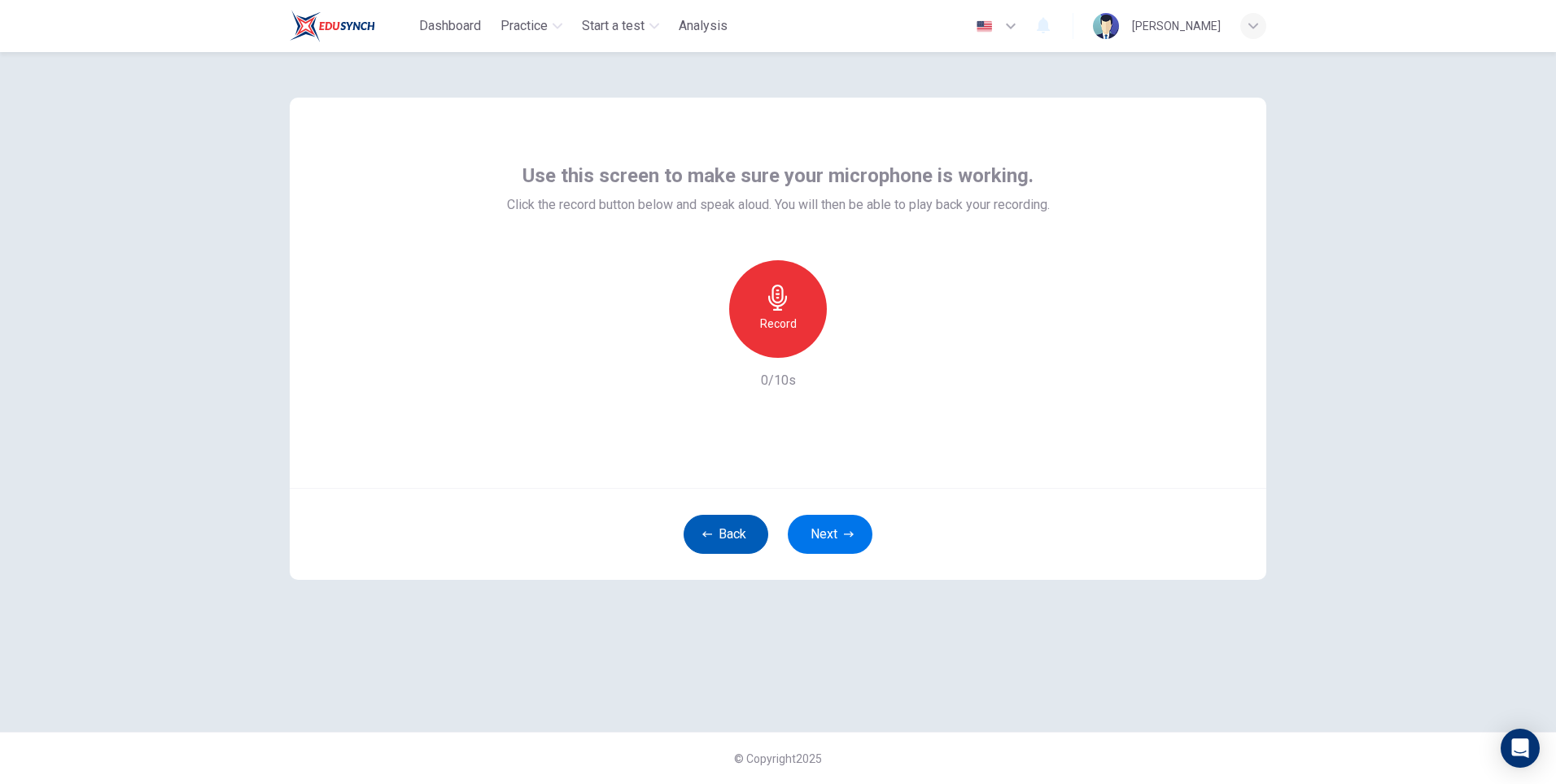
click at [731, 529] on button "Back" at bounding box center [726, 534] width 85 height 39
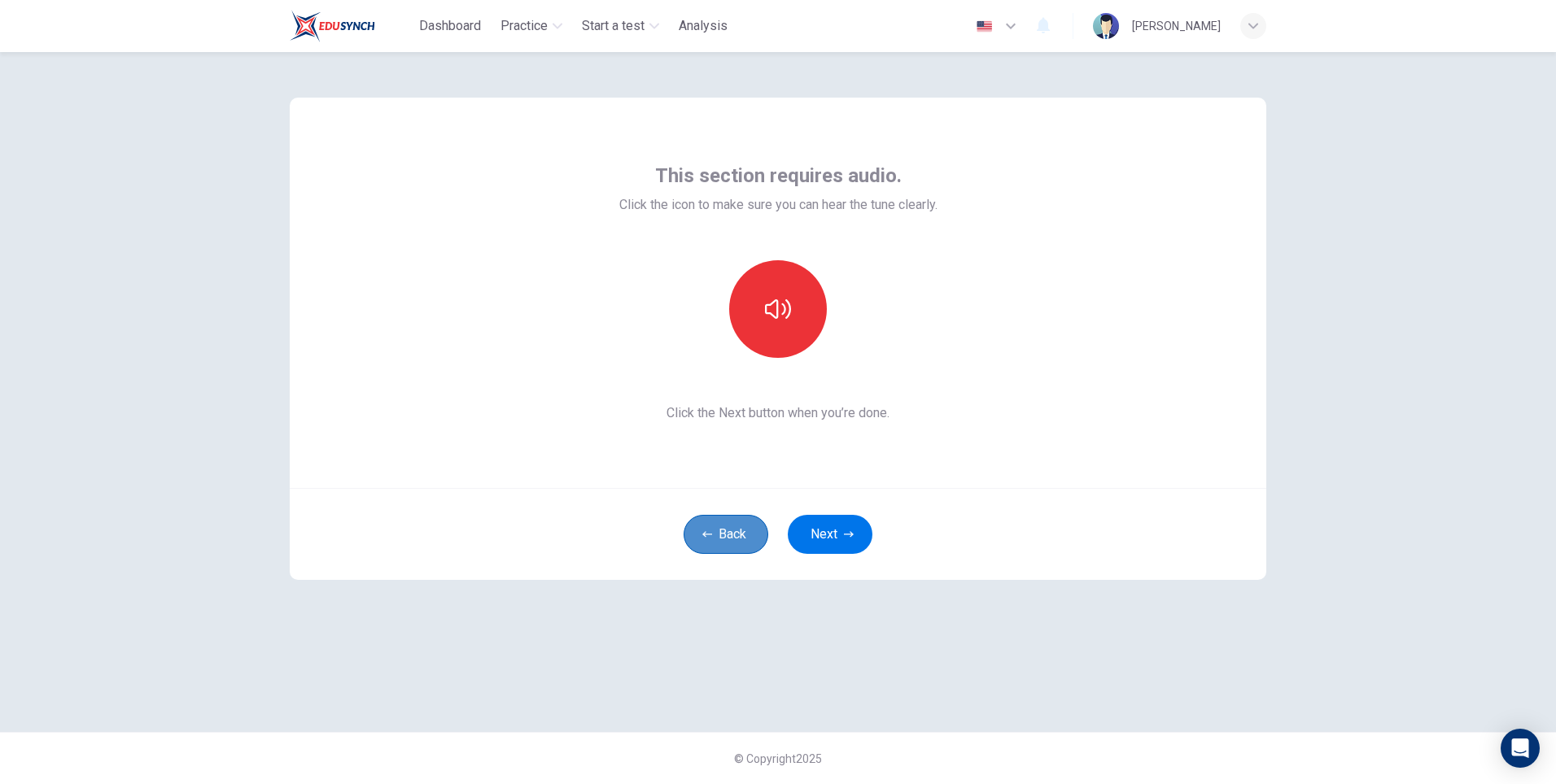
click at [731, 531] on button "Back" at bounding box center [726, 534] width 85 height 39
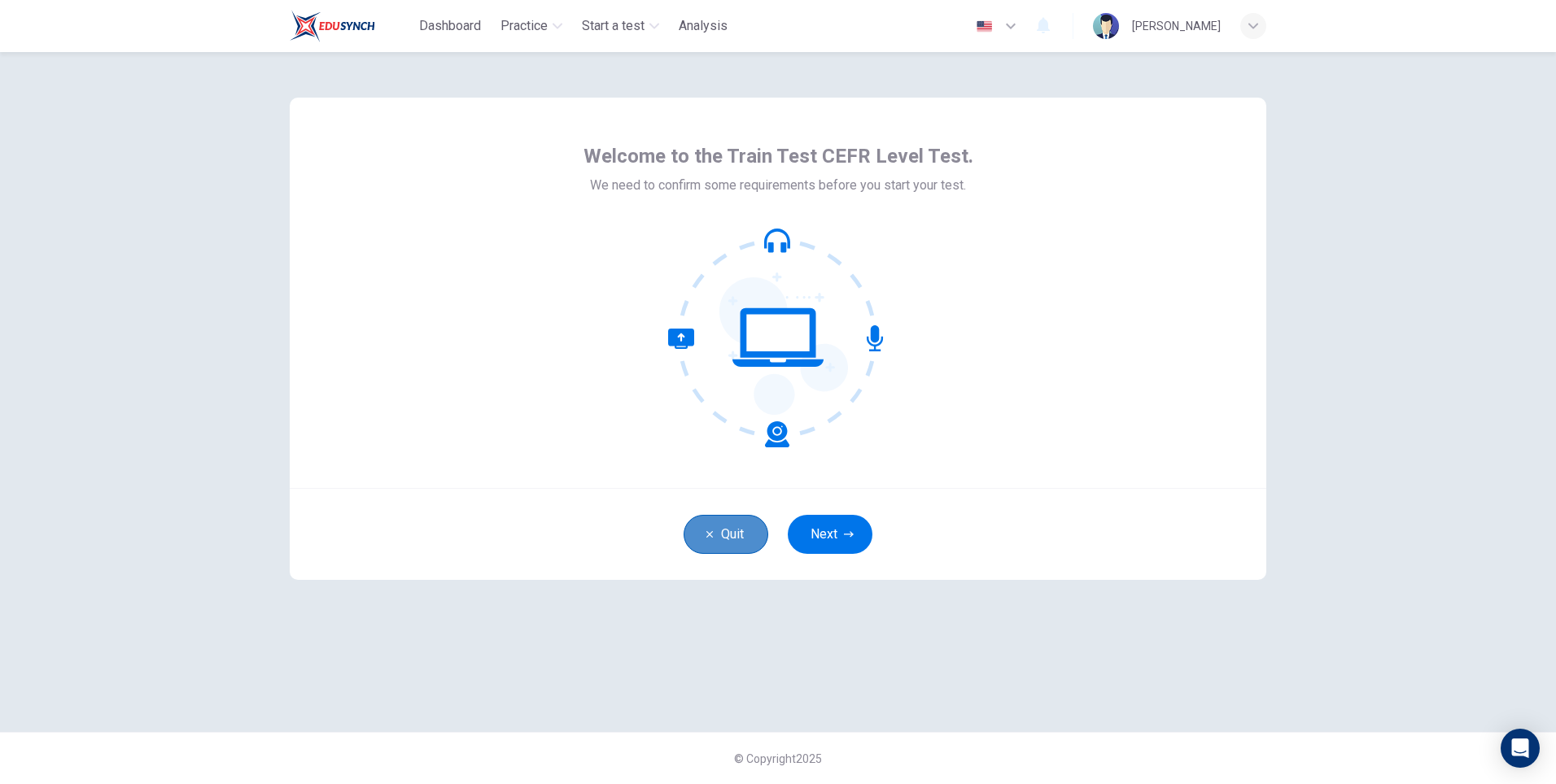
click at [731, 534] on button "Quit" at bounding box center [726, 534] width 85 height 39
